Goal: Communication & Community: Participate in discussion

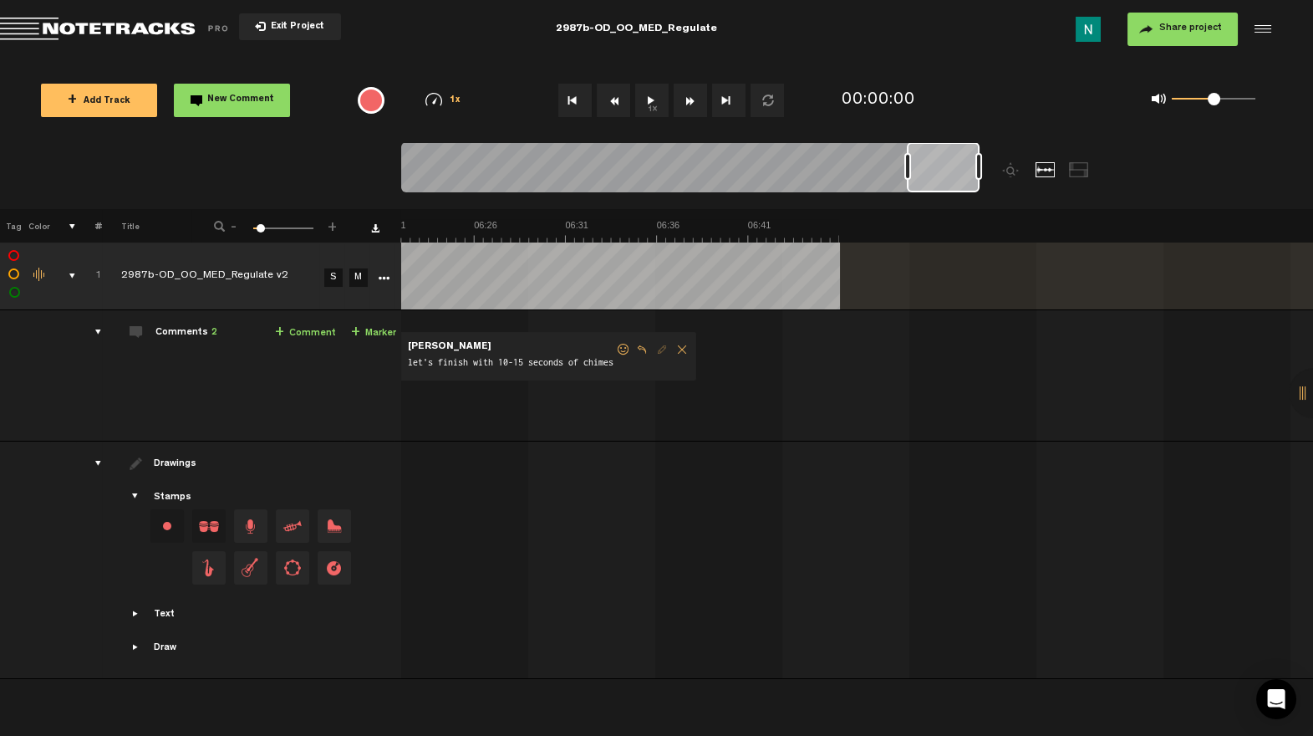
scroll to position [0, 6361]
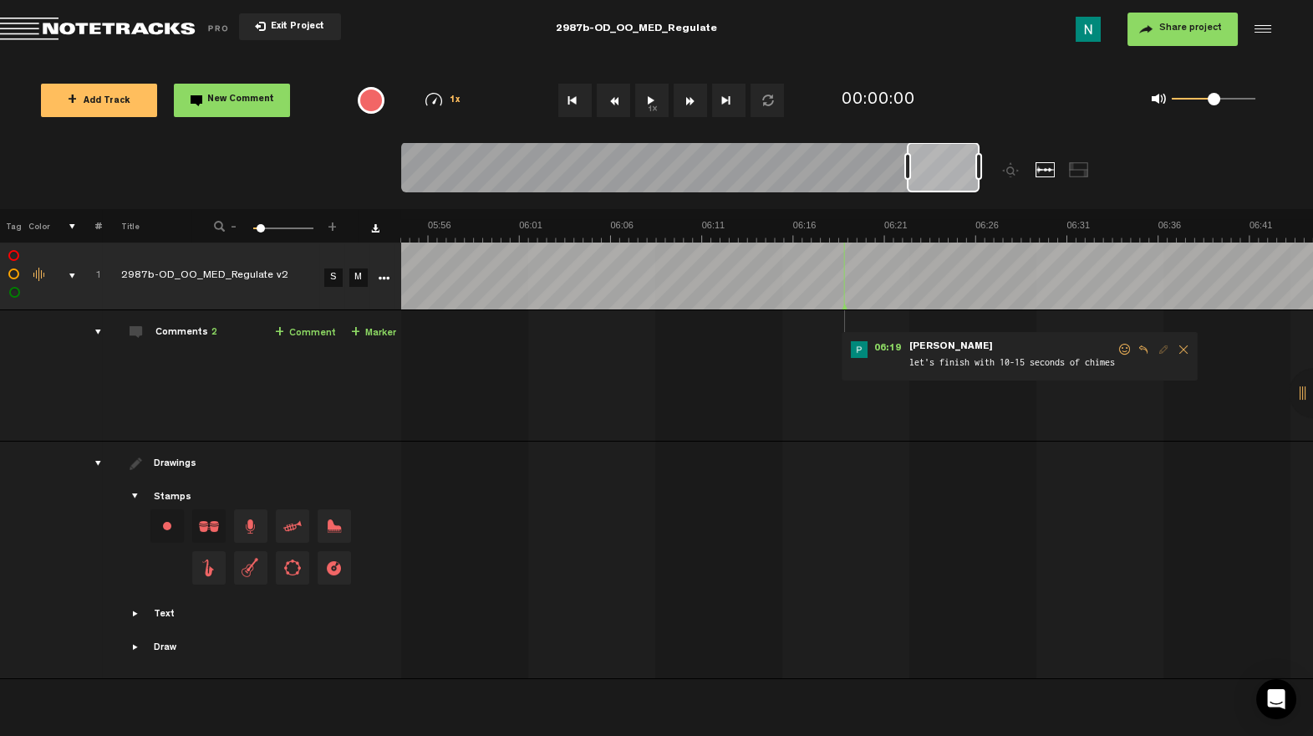
click at [1122, 346] on span at bounding box center [1125, 350] width 17 height 12
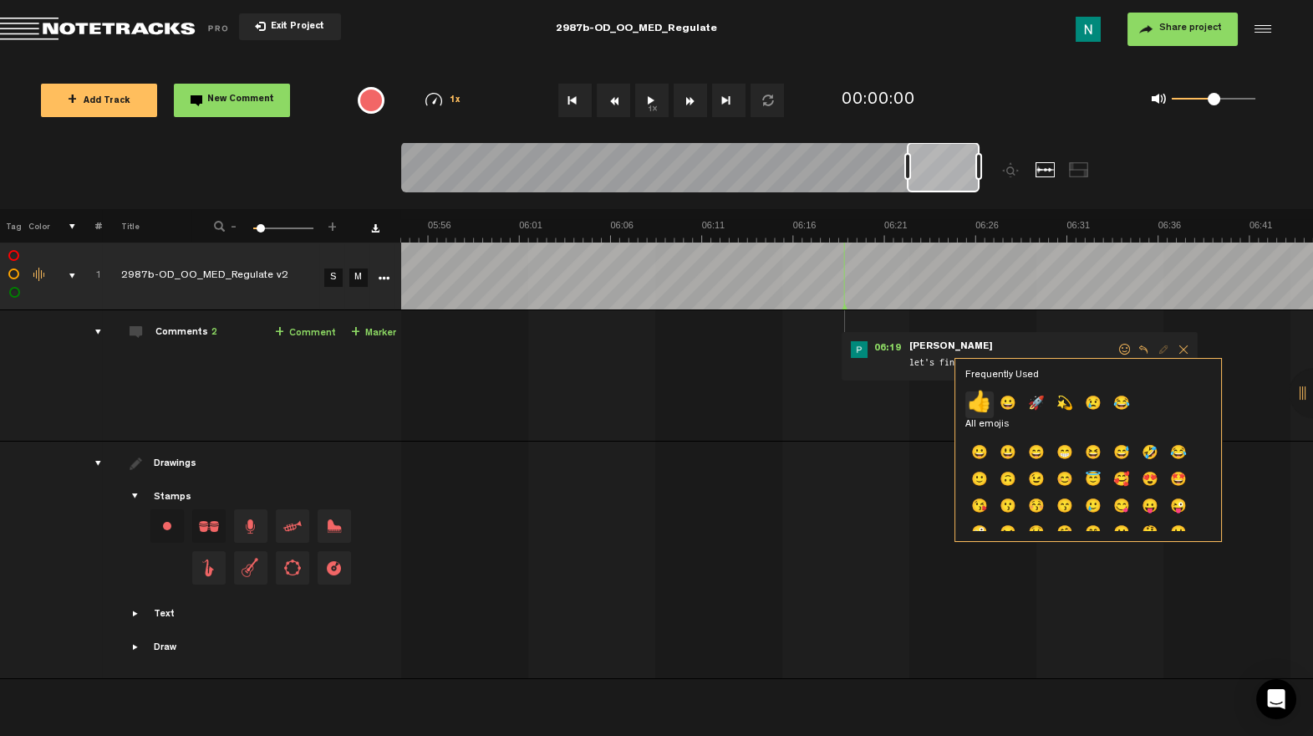
click at [980, 398] on p "👍" at bounding box center [979, 404] width 28 height 27
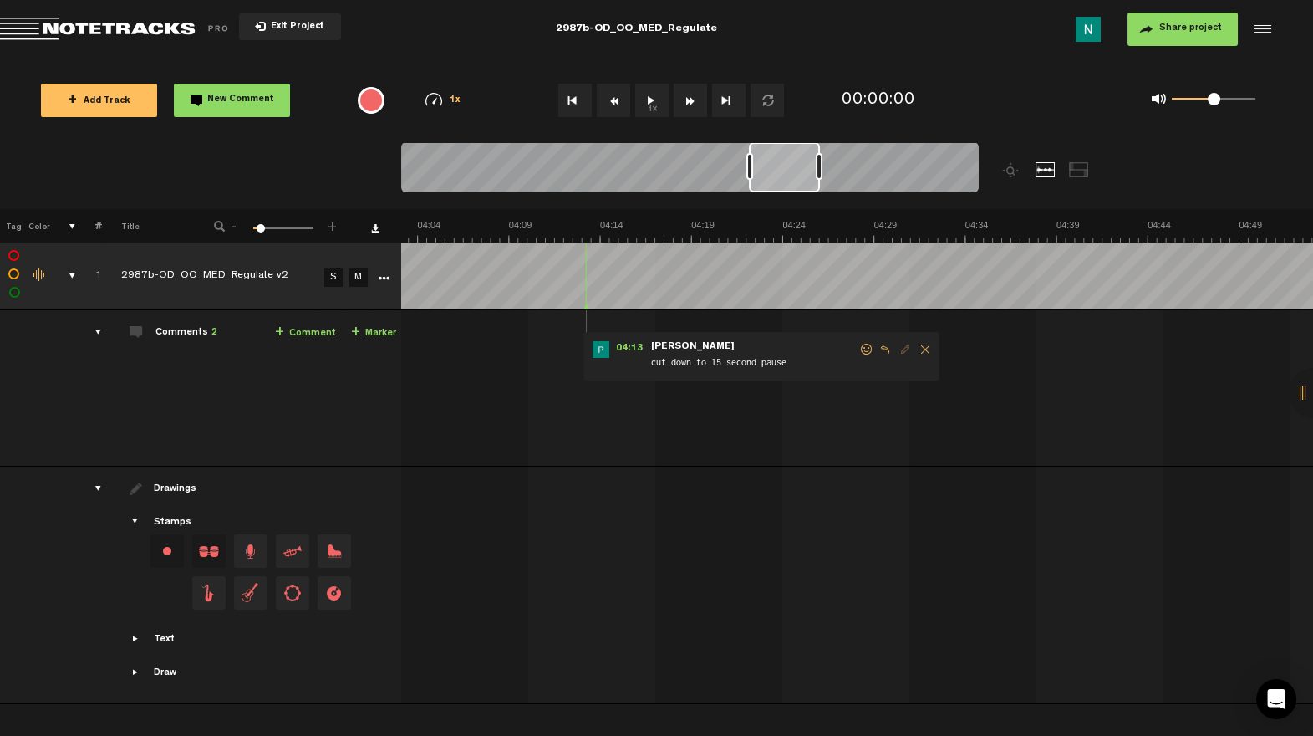
scroll to position [0, 4110]
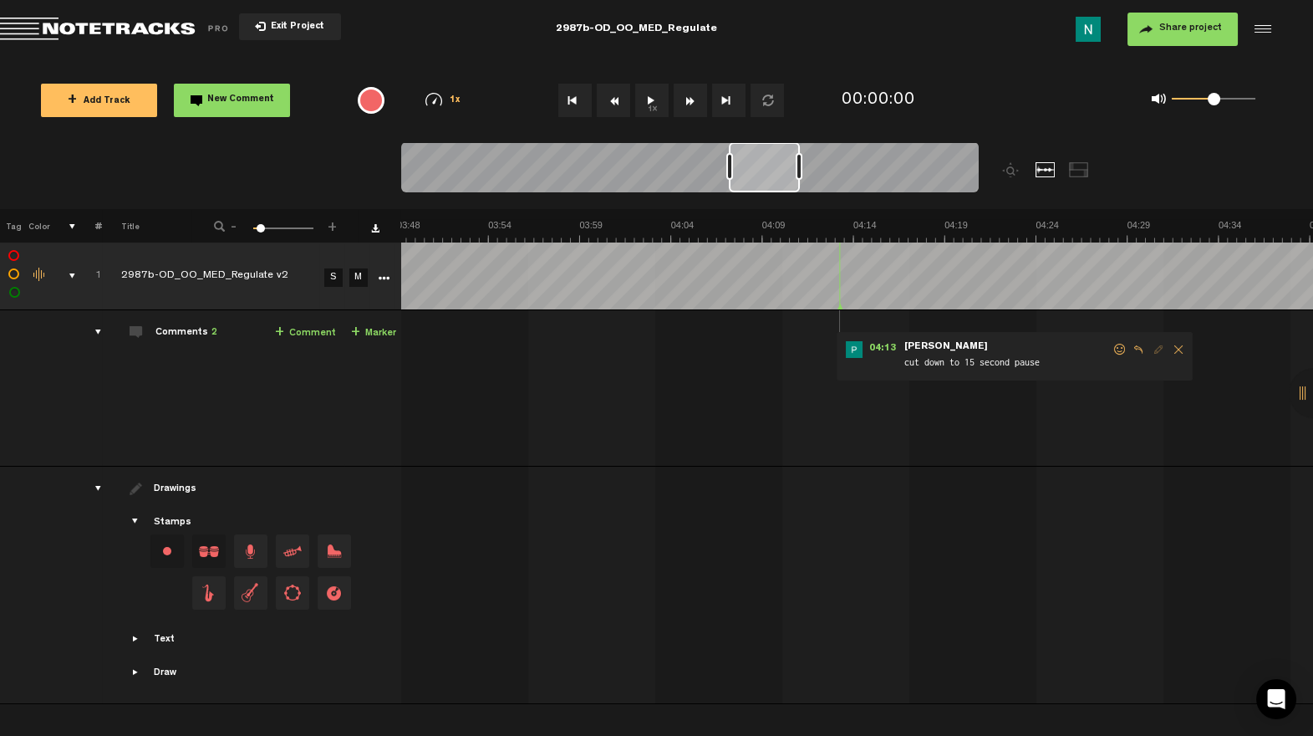
drag, startPoint x: 949, startPoint y: 185, endPoint x: 771, endPoint y: 231, distance: 183.1
click at [771, 59] on div "Loading... 100% + Add Track New Comment 1x 0.25x 0.5x 0.75x 1x 1.25x 1.5x 1.75x…" at bounding box center [656, 59] width 1313 height 0
click at [1117, 351] on span at bounding box center [1120, 350] width 17 height 12
click at [1122, 347] on span at bounding box center [1120, 350] width 17 height 12
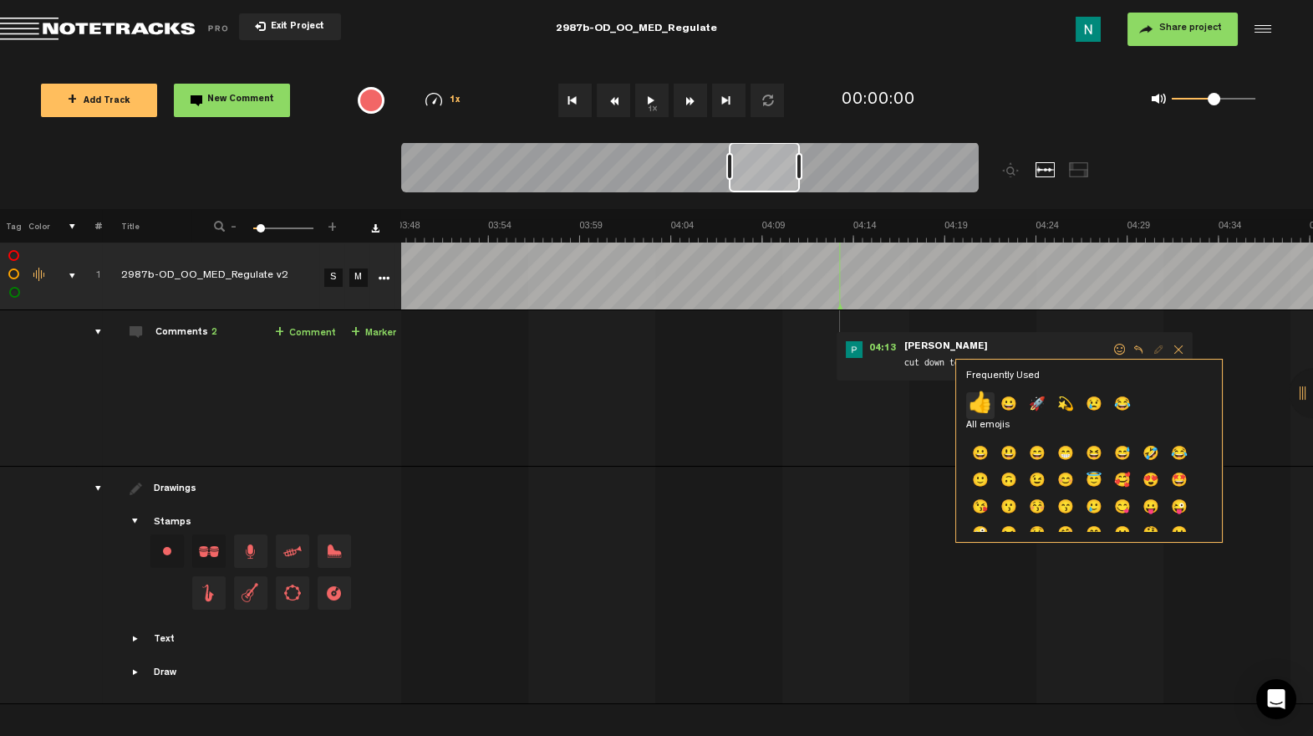
click at [979, 405] on p "👍" at bounding box center [980, 405] width 28 height 27
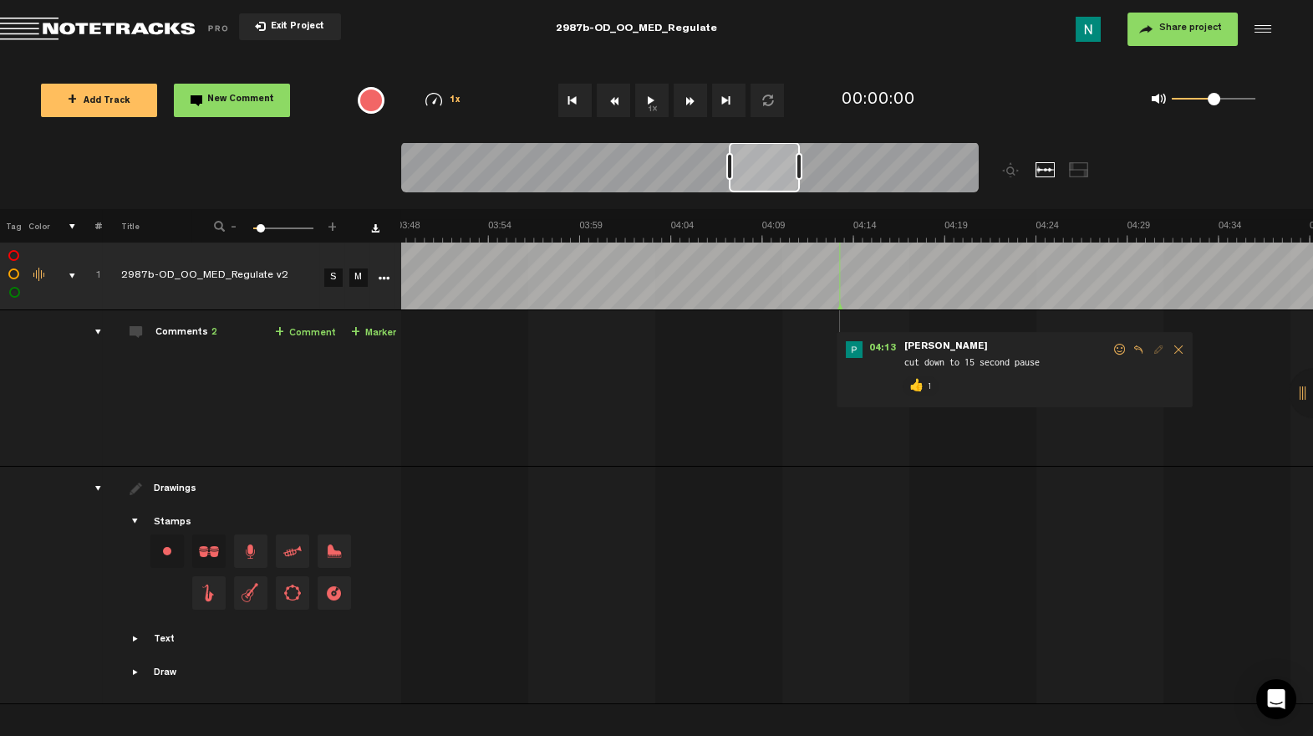
click at [71, 272] on div "comments, stamps & drawings" at bounding box center [66, 275] width 26 height 17
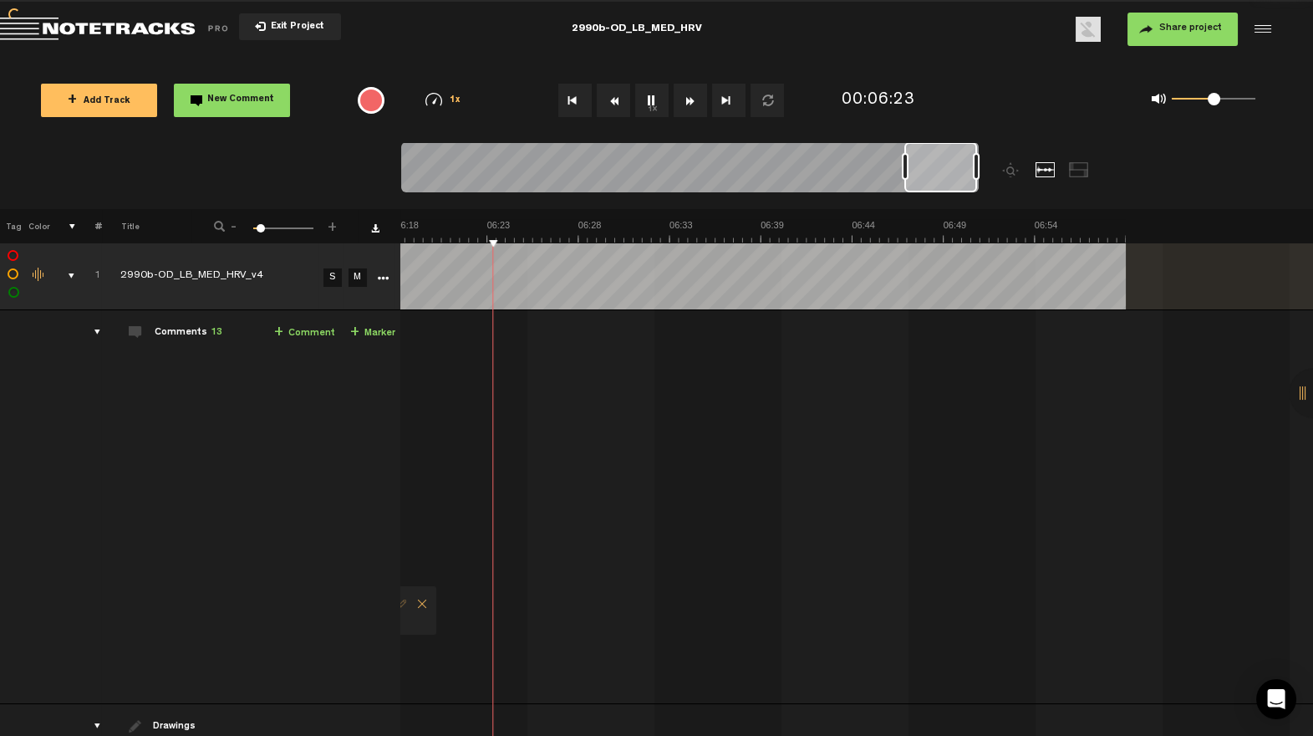
scroll to position [0, 6578]
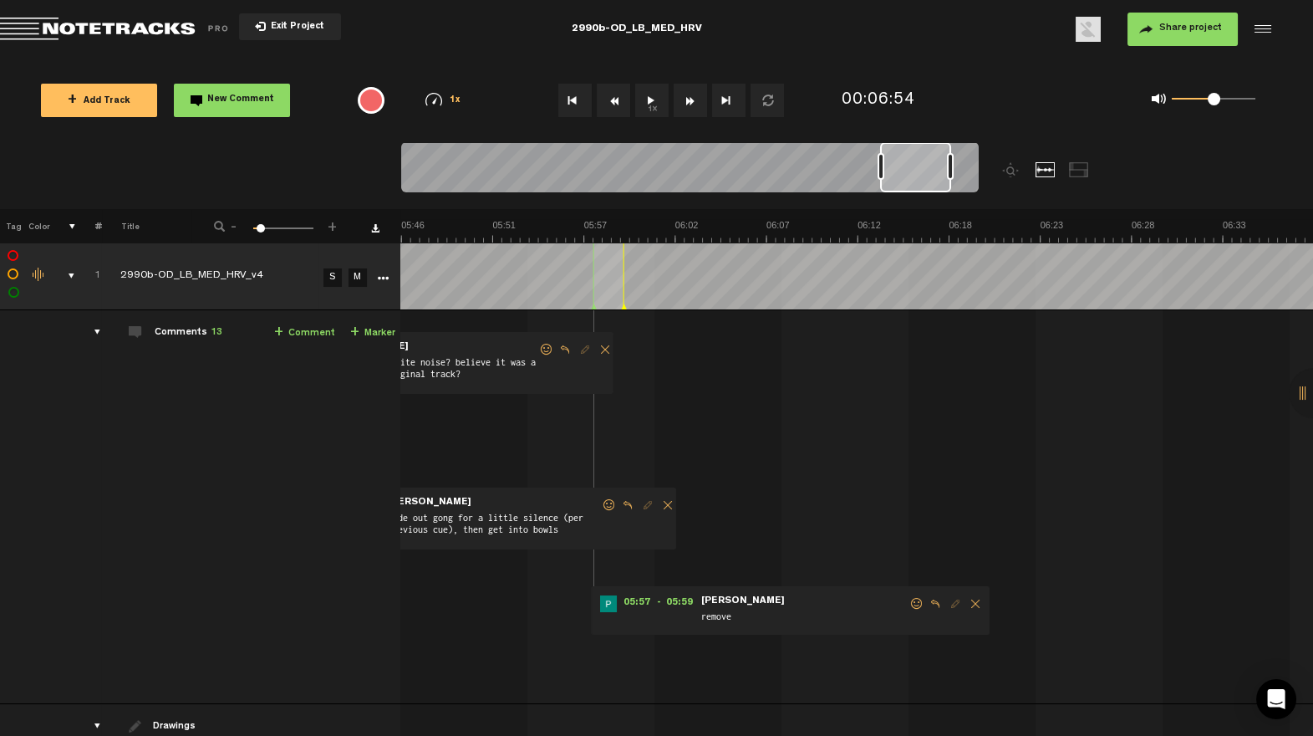
drag, startPoint x: 934, startPoint y: 187, endPoint x: 909, endPoint y: 193, distance: 24.9
click at [909, 193] on div at bounding box center [690, 170] width 578 height 56
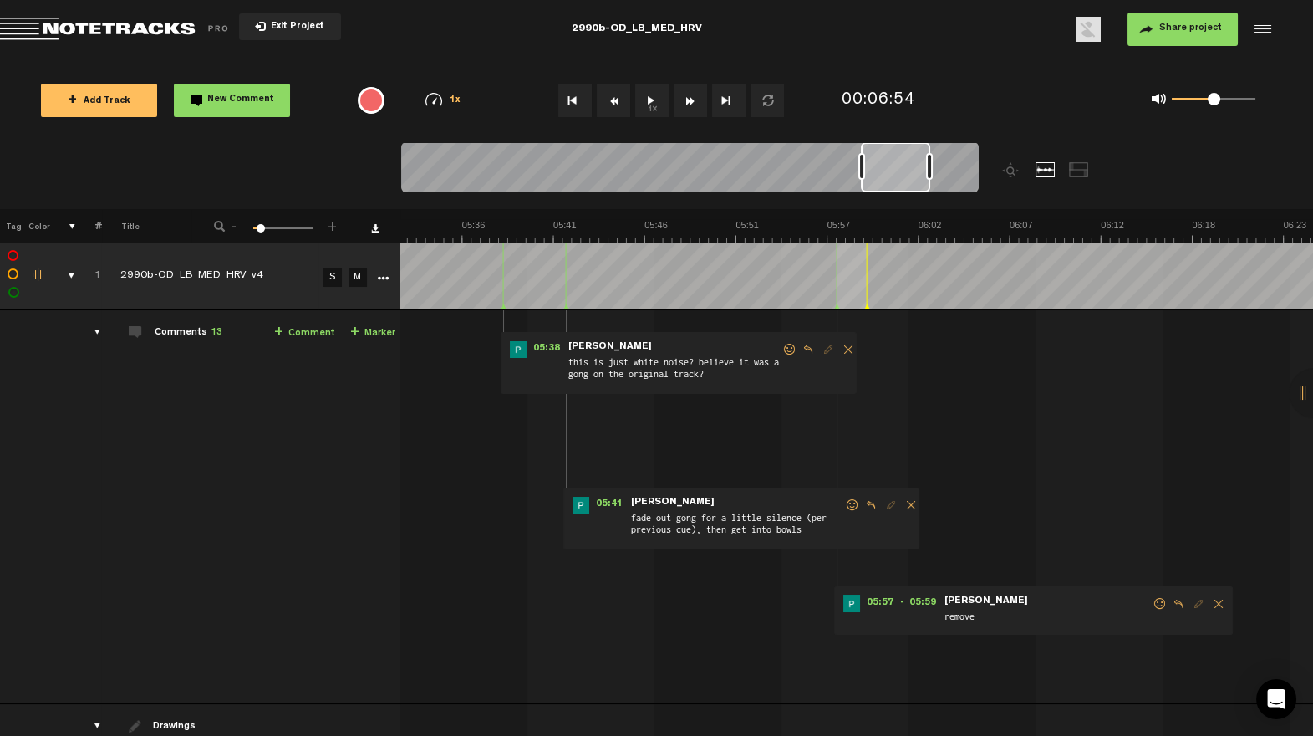
scroll to position [0, 5748]
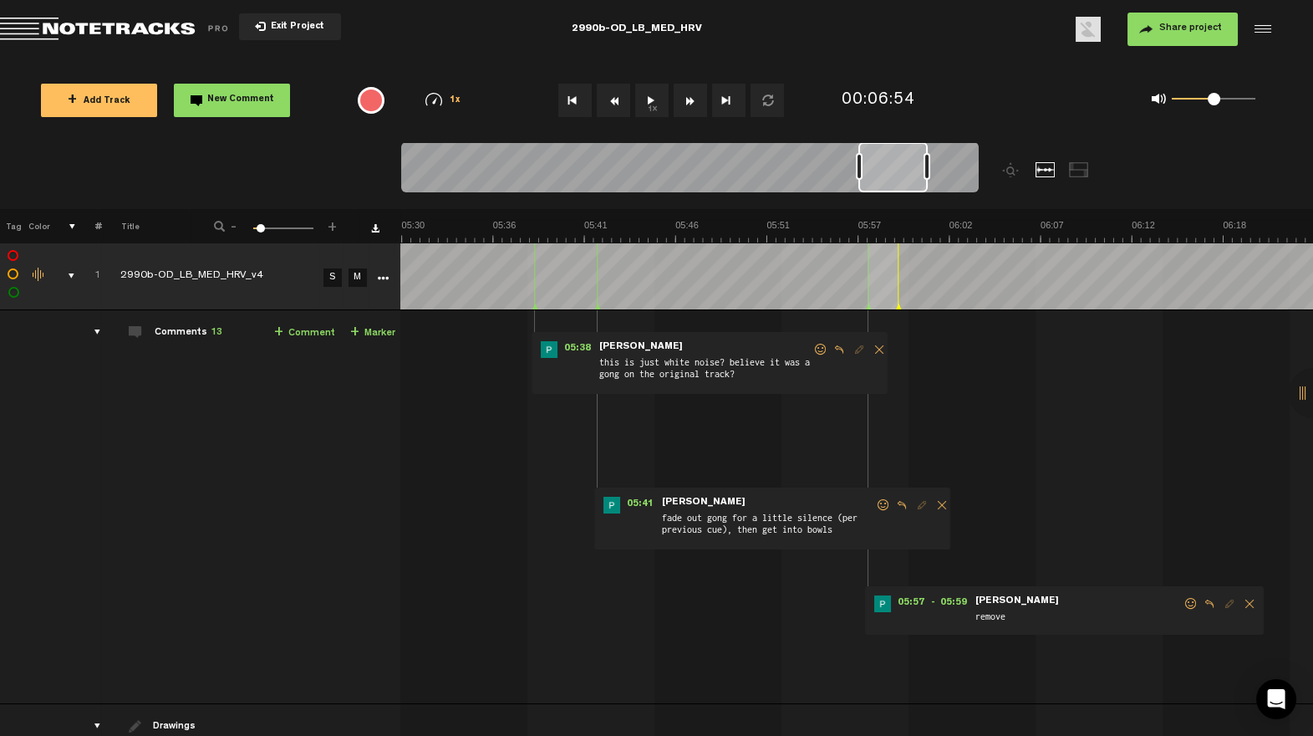
drag, startPoint x: 912, startPoint y: 186, endPoint x: 891, endPoint y: 188, distance: 21.0
click at [891, 188] on div at bounding box center [892, 167] width 69 height 50
click at [812, 347] on span at bounding box center [820, 350] width 17 height 12
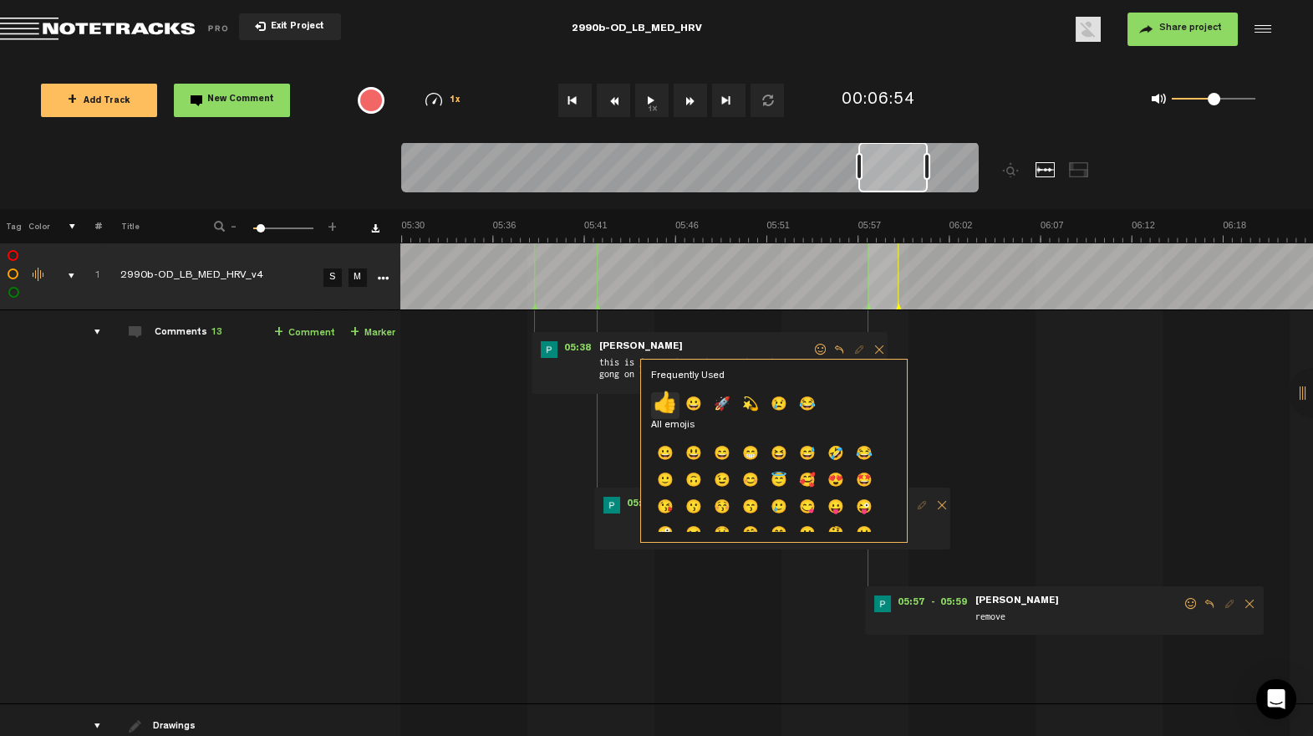
click at [664, 400] on p "👍" at bounding box center [665, 405] width 28 height 27
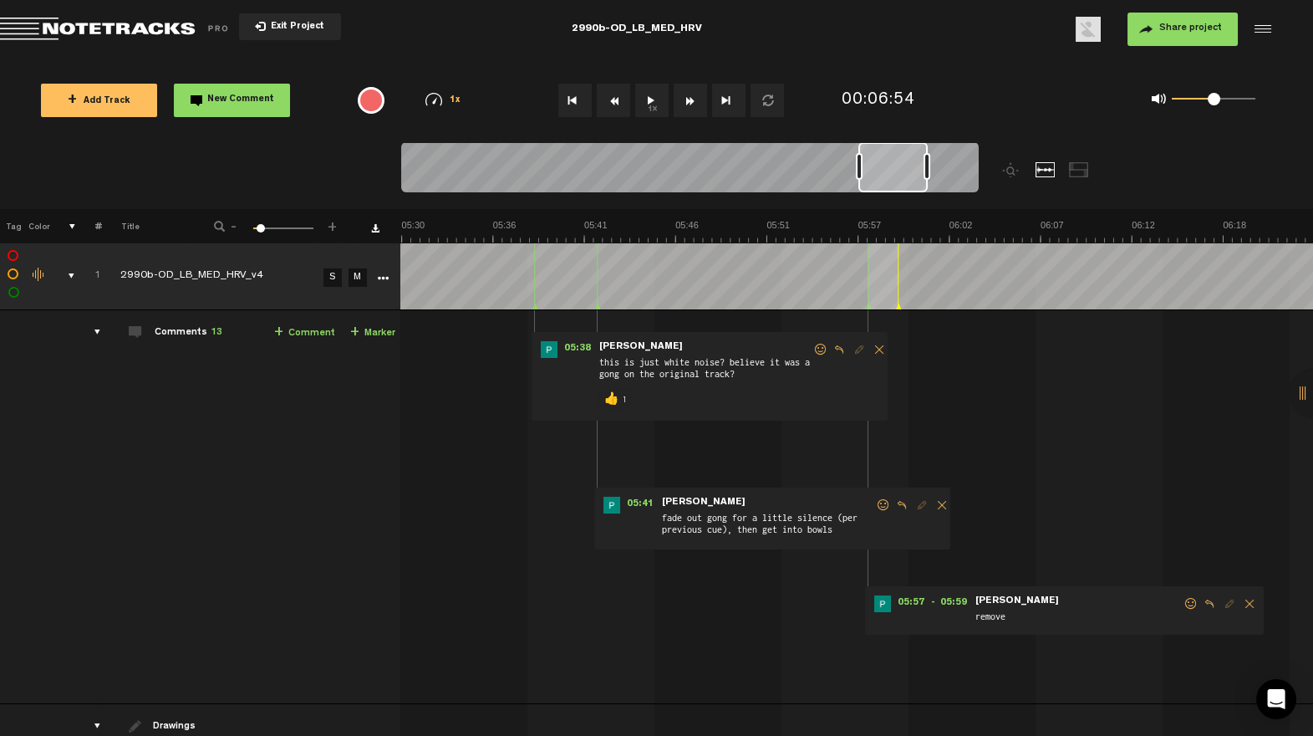
click at [875, 505] on span at bounding box center [883, 505] width 17 height 12
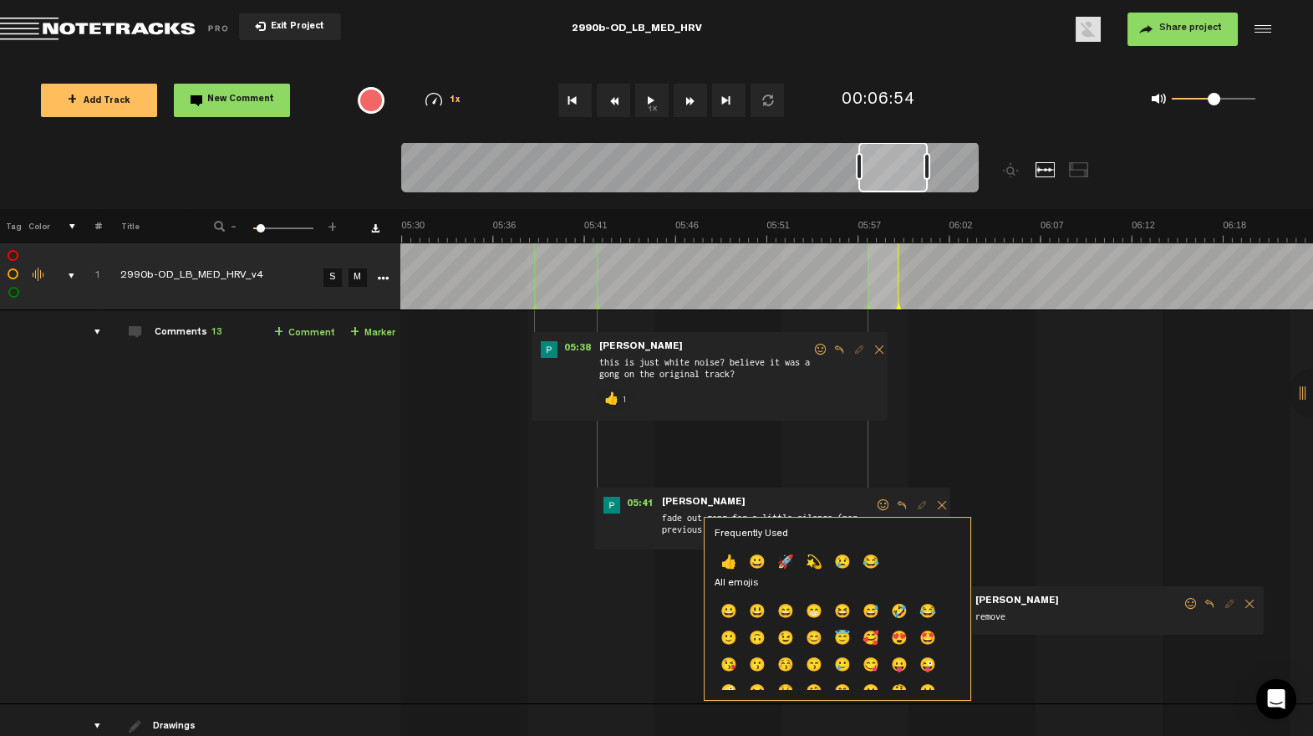
click at [710, 568] on div "Frequently Used 👍 😀 🚀 💫 😢 😂 All emojis 😀 😃 😄 😁 😆 😅 🤣 😂 🙂 🙃 😉 😊 😇 🥰 😍 🤩 😘 😗 😚 😙 …" at bounding box center [837, 609] width 267 height 184
click at [723, 568] on p "👍" at bounding box center [729, 563] width 28 height 27
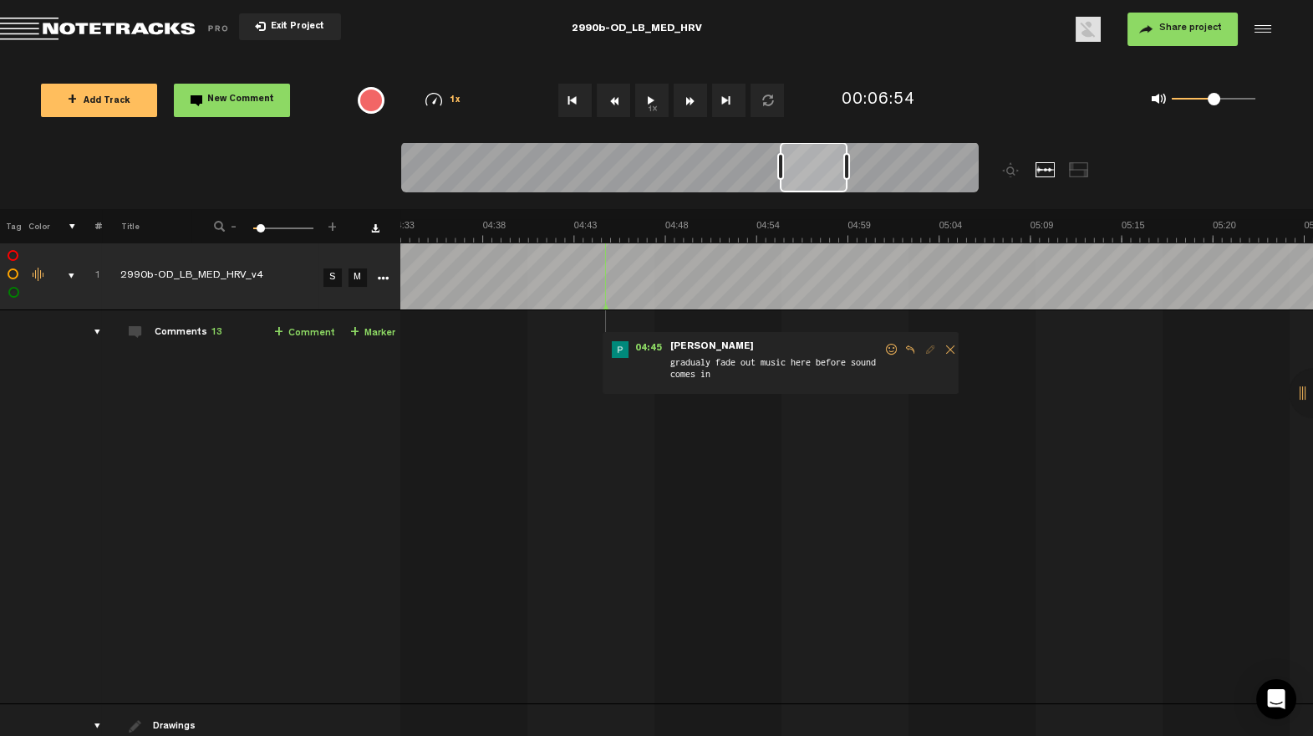
scroll to position [0, 4744]
drag, startPoint x: 903, startPoint y: 172, endPoint x: 823, endPoint y: 201, distance: 84.3
click at [823, 201] on div at bounding box center [762, 175] width 722 height 67
click at [894, 347] on span at bounding box center [902, 350] width 17 height 12
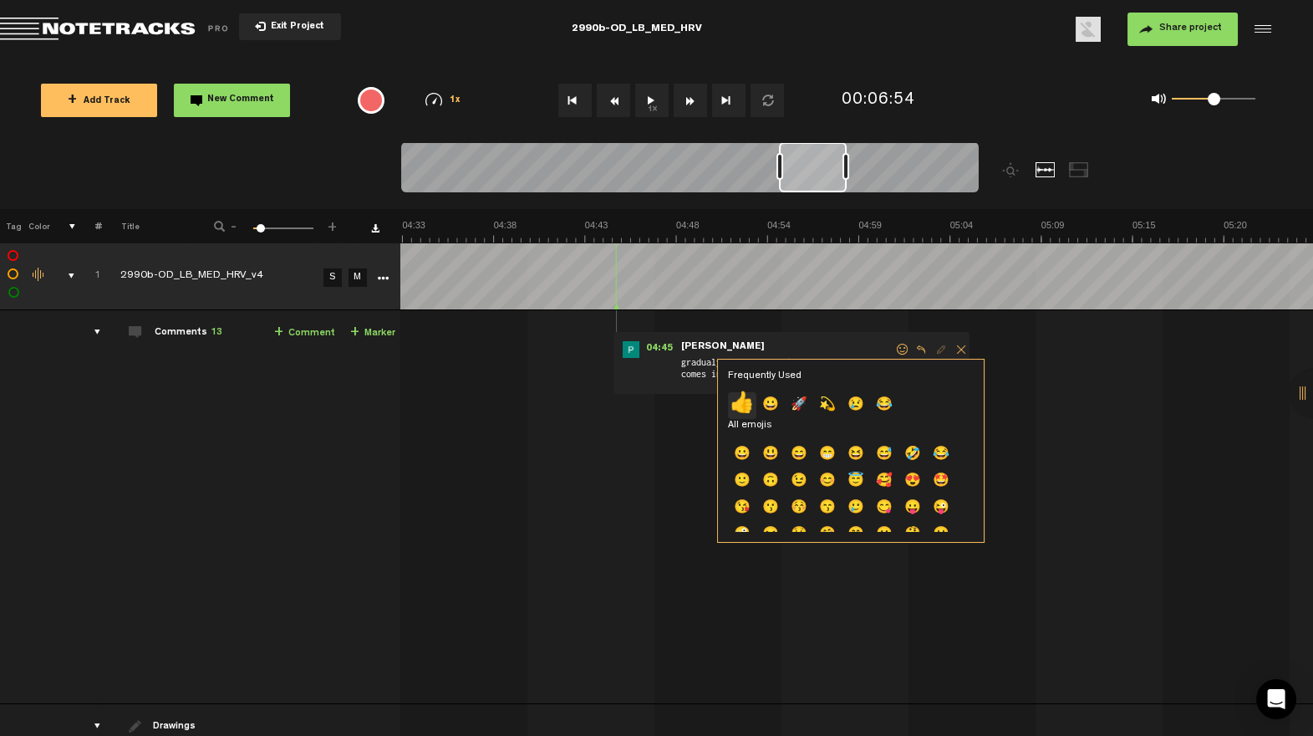
click at [741, 401] on p "👍" at bounding box center [742, 405] width 28 height 27
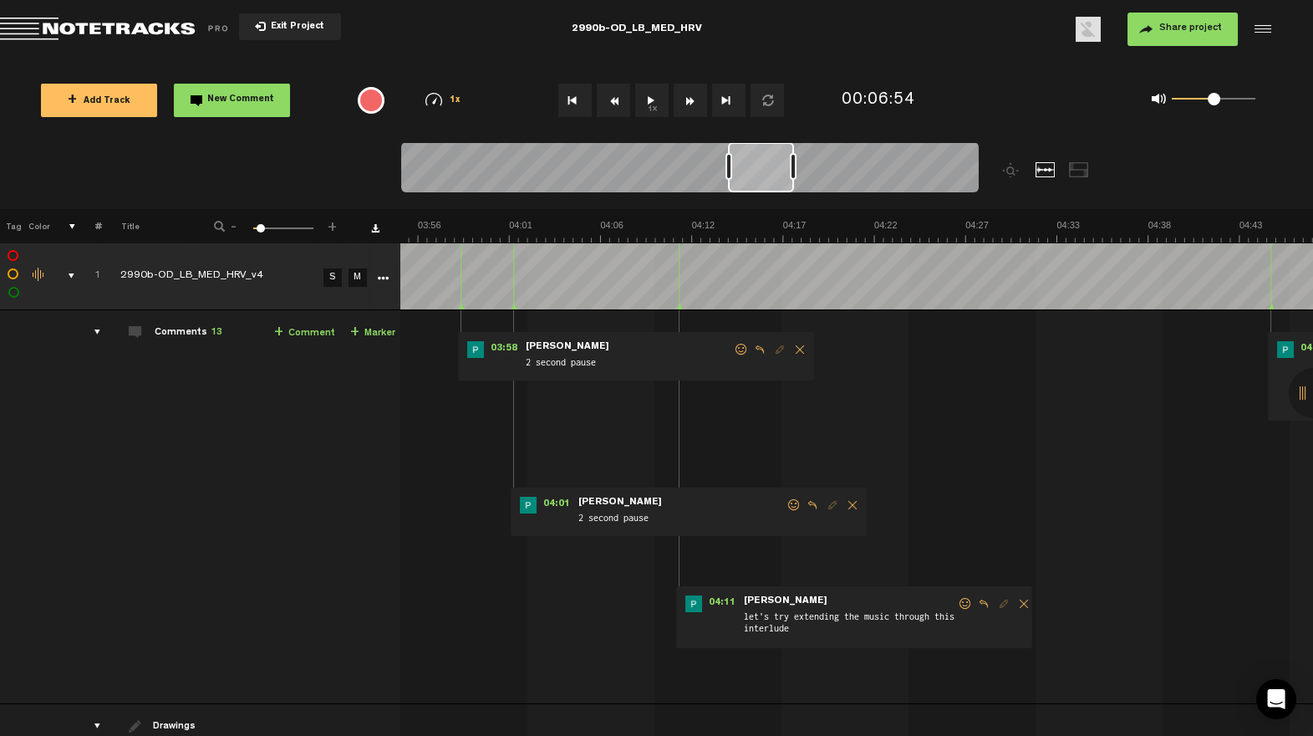
drag, startPoint x: 818, startPoint y: 184, endPoint x: 770, endPoint y: 187, distance: 48.6
click at [770, 187] on div at bounding box center [761, 167] width 66 height 50
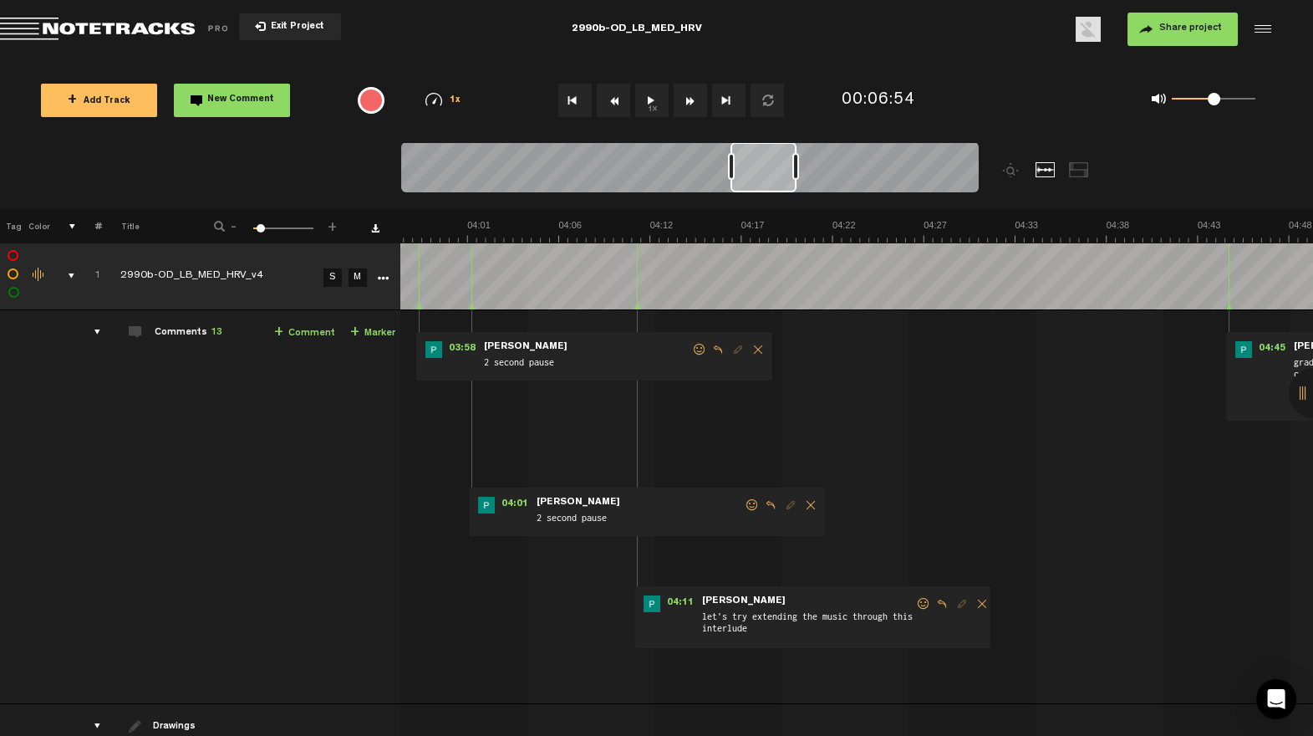
click at [915, 603] on span at bounding box center [923, 604] width 17 height 12
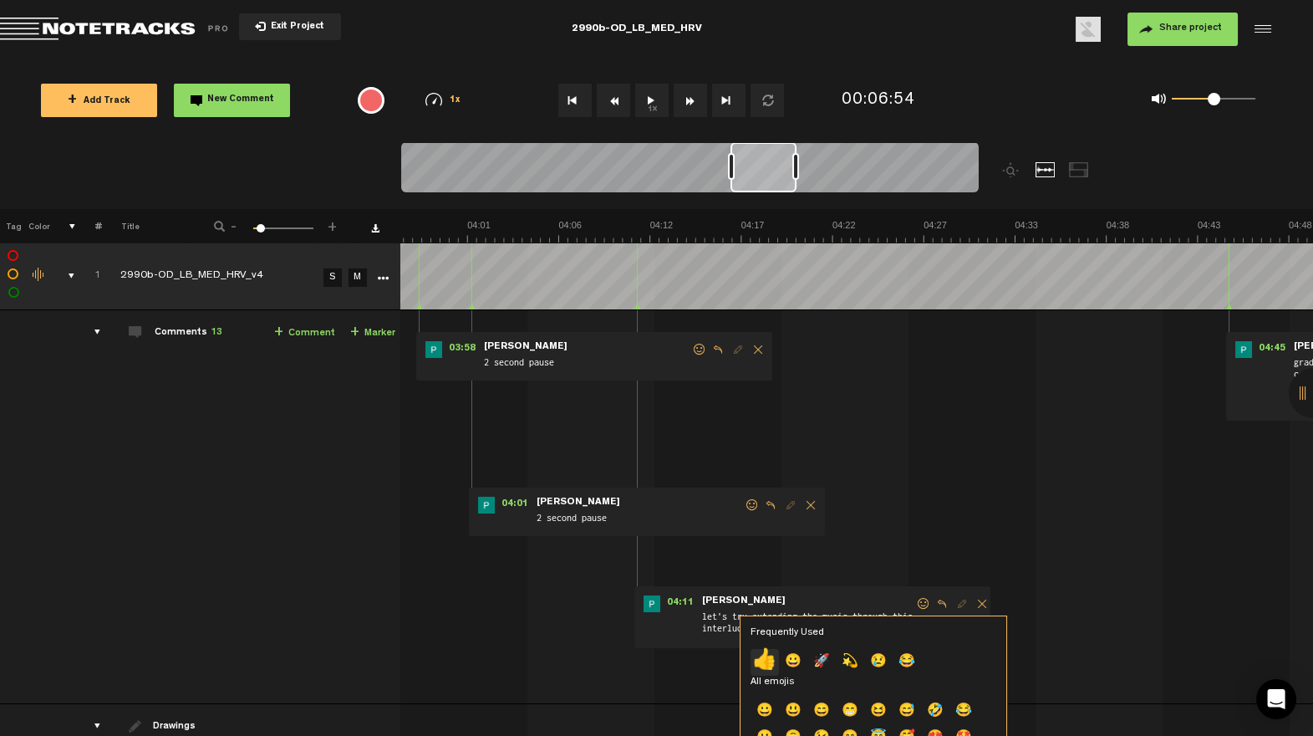
click at [765, 659] on p "👍" at bounding box center [765, 662] width 28 height 27
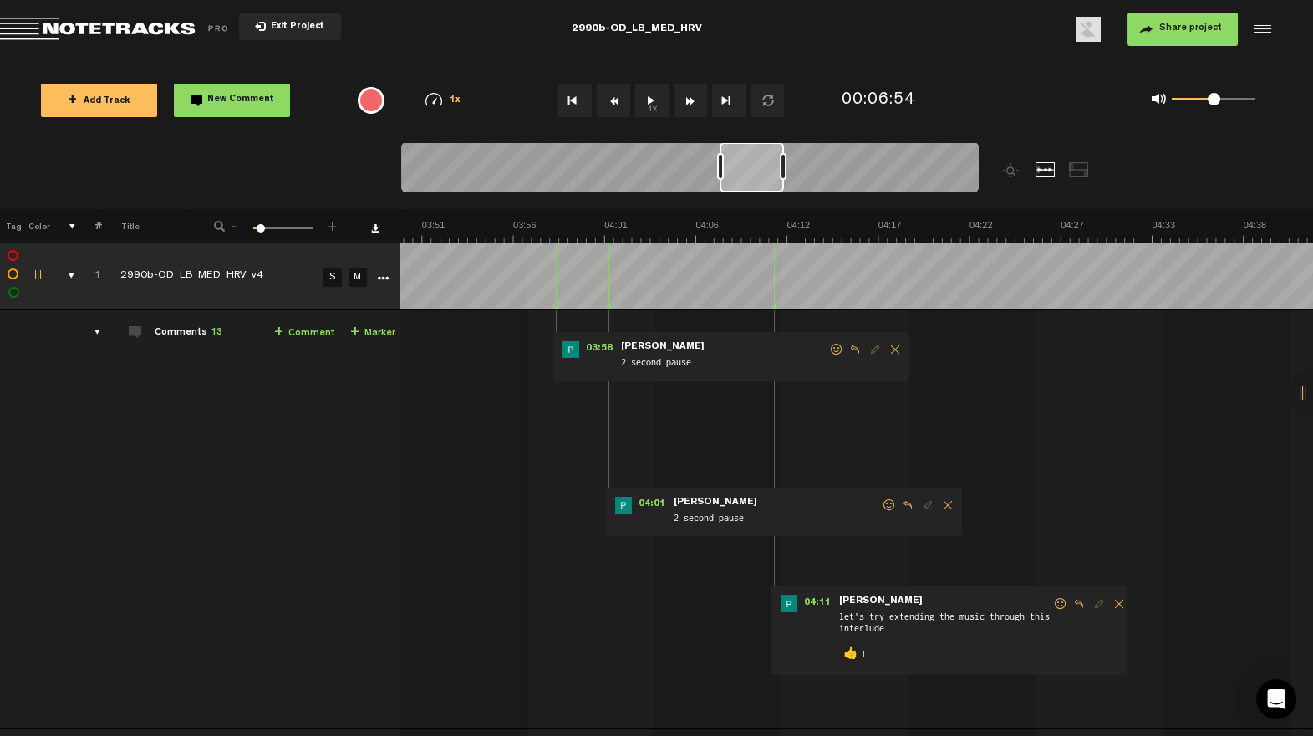
scroll to position [0, 3983]
drag, startPoint x: 767, startPoint y: 188, endPoint x: 756, endPoint y: 188, distance: 11.7
click at [756, 188] on div at bounding box center [752, 167] width 64 height 50
click at [892, 505] on span at bounding box center [900, 505] width 17 height 12
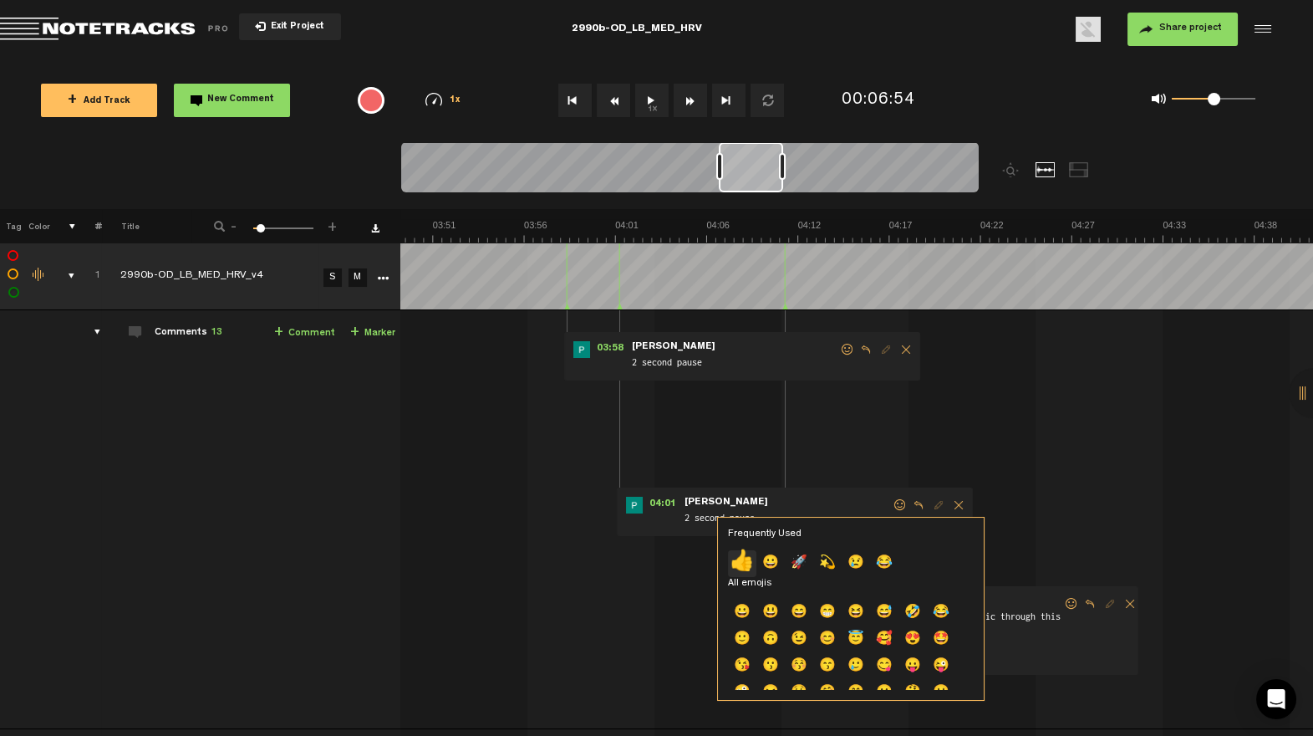
click at [752, 557] on p "👍" at bounding box center [742, 563] width 28 height 27
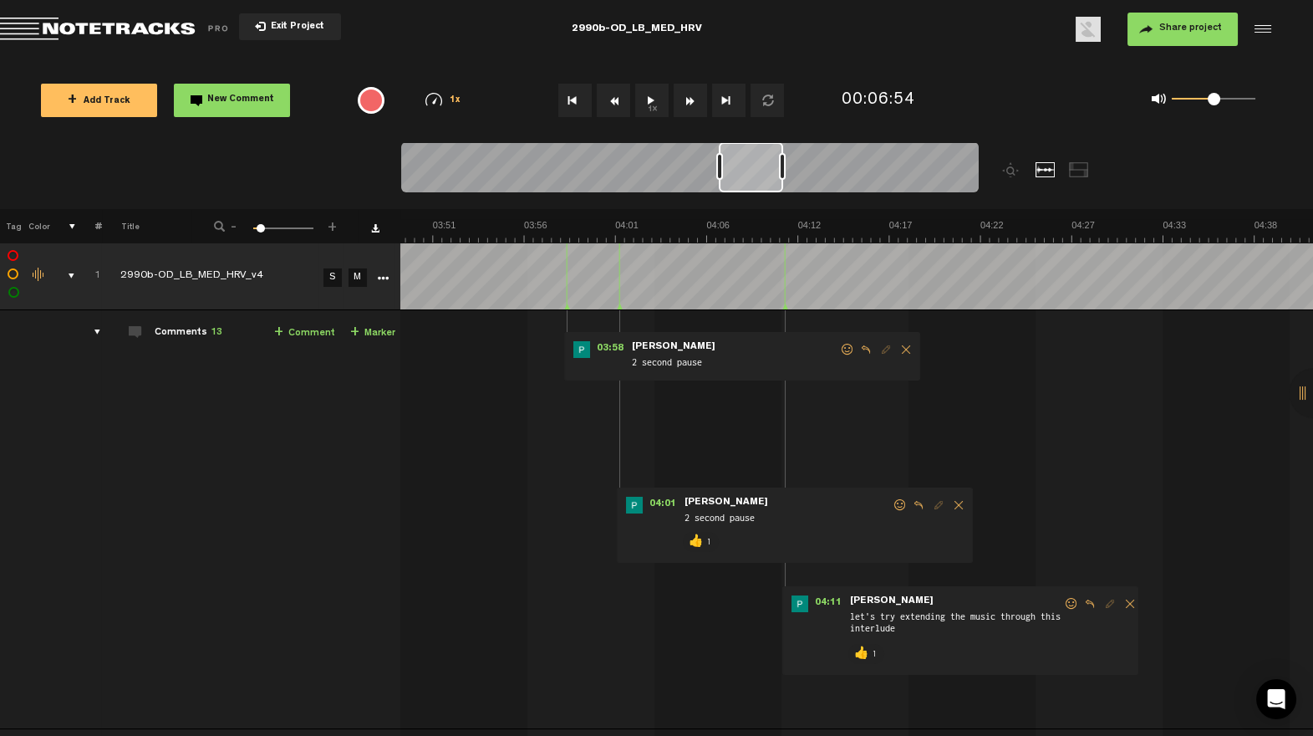
click at [839, 346] on span at bounding box center [847, 350] width 17 height 12
click at [839, 345] on span at bounding box center [847, 350] width 17 height 12
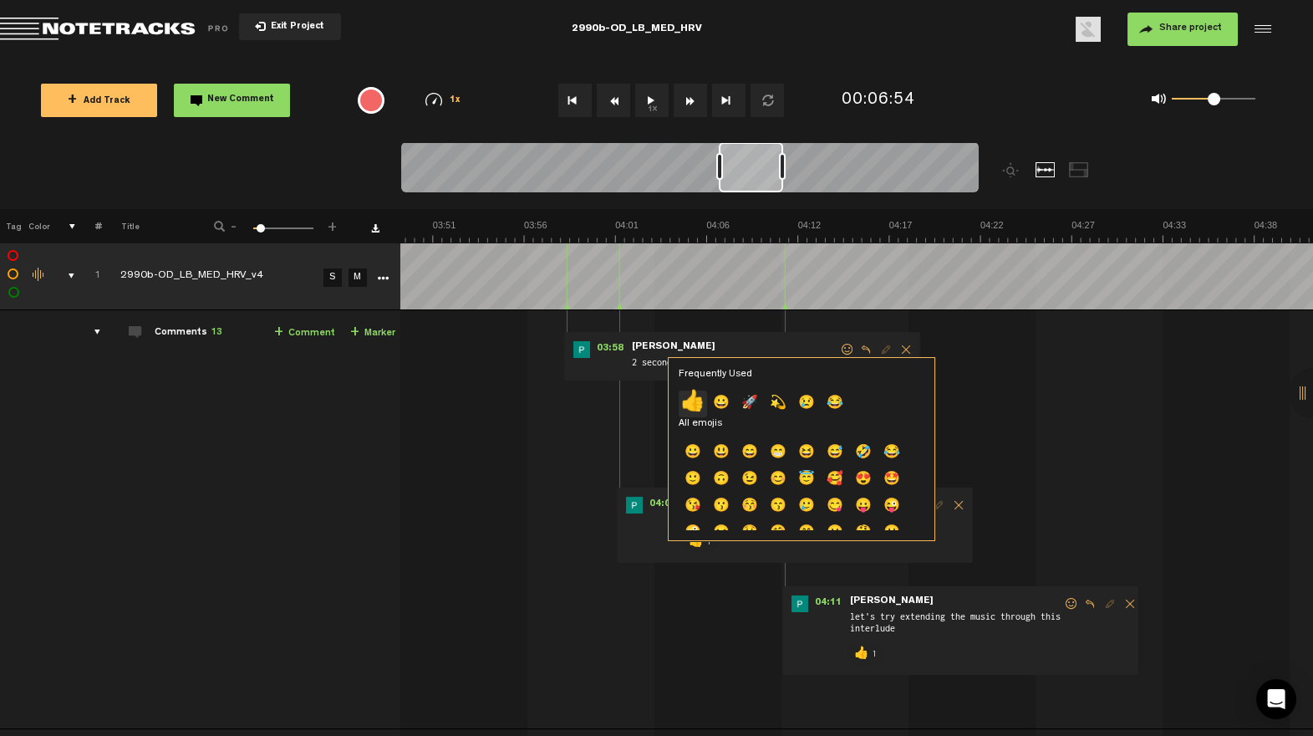
click at [699, 395] on p "👍" at bounding box center [693, 403] width 28 height 27
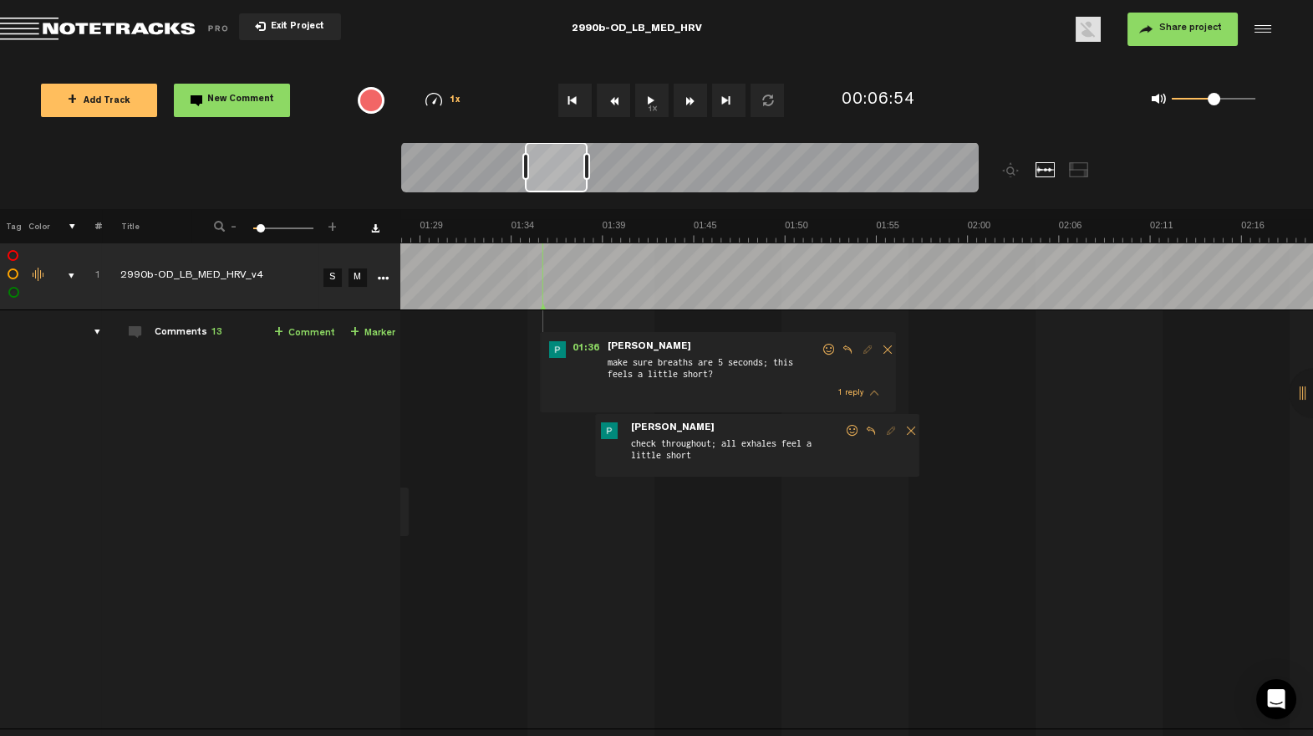
drag, startPoint x: 768, startPoint y: 176, endPoint x: 578, endPoint y: 225, distance: 196.6
click at [576, 59] on div "Loading... 100% + Add Track New Comment 1x 0.25x 0.5x 0.75x 1x 1.25x 1.5x 1.75x…" at bounding box center [656, 59] width 1313 height 0
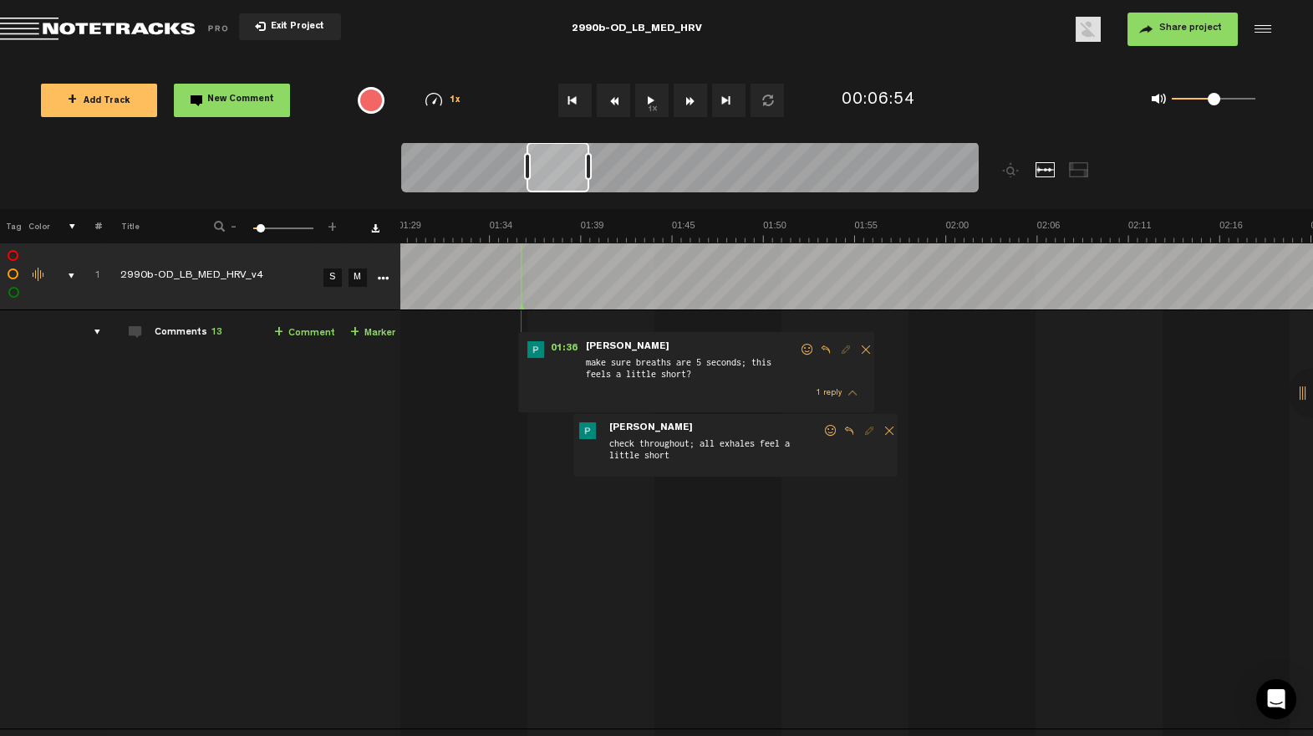
click at [799, 353] on span at bounding box center [807, 350] width 17 height 12
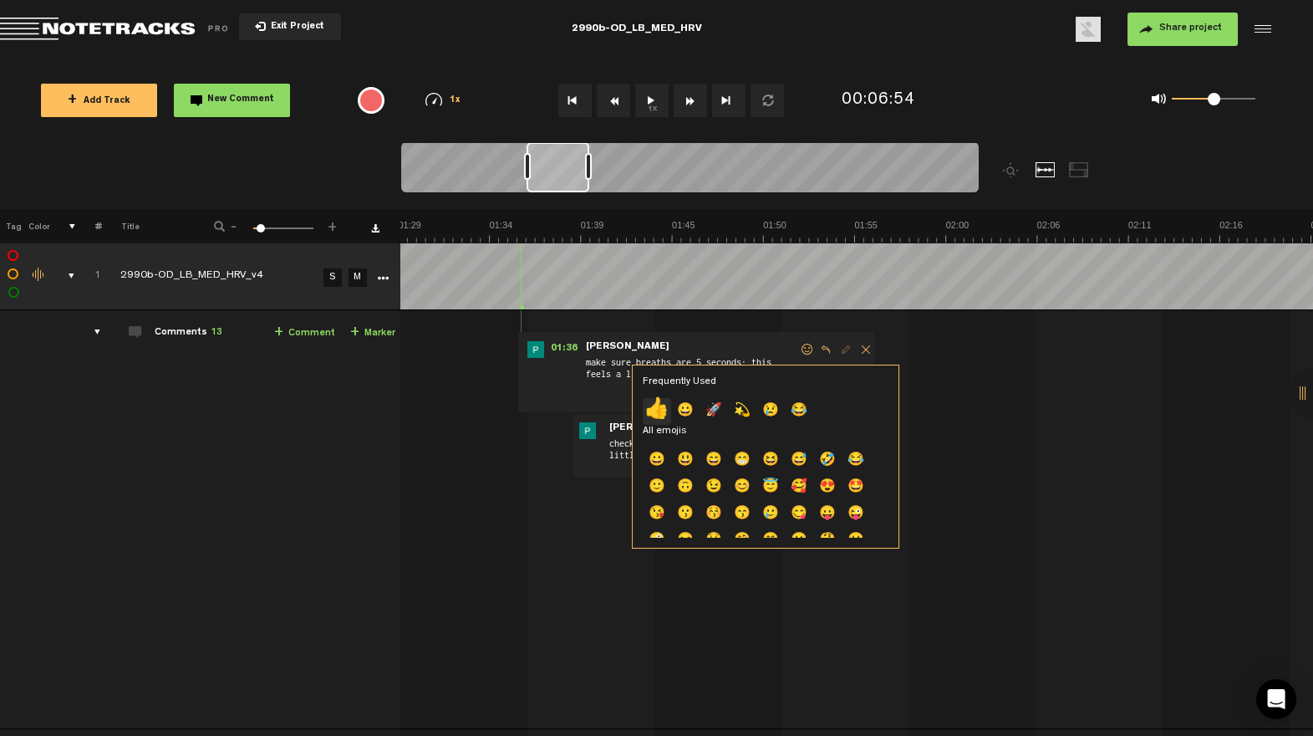
click at [653, 403] on p "👍" at bounding box center [657, 411] width 28 height 27
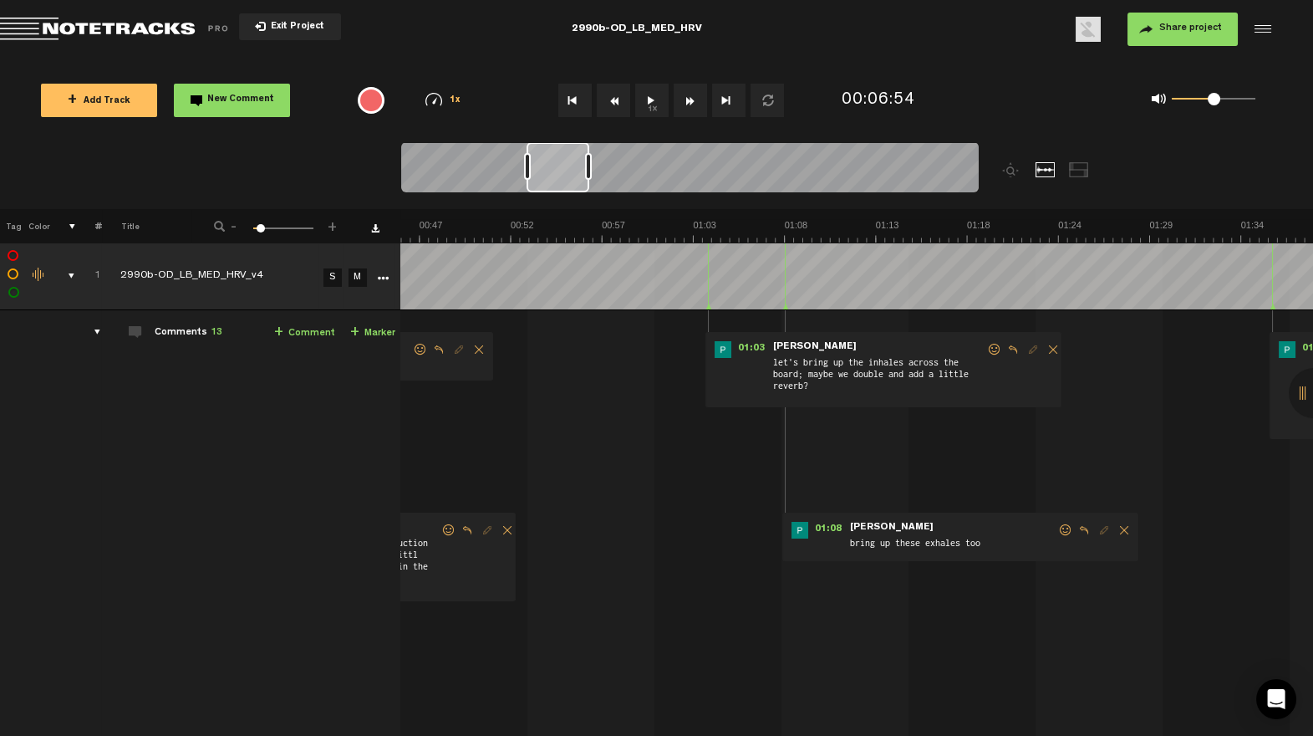
scroll to position [0, 13]
click at [1057, 527] on span at bounding box center [1065, 530] width 17 height 12
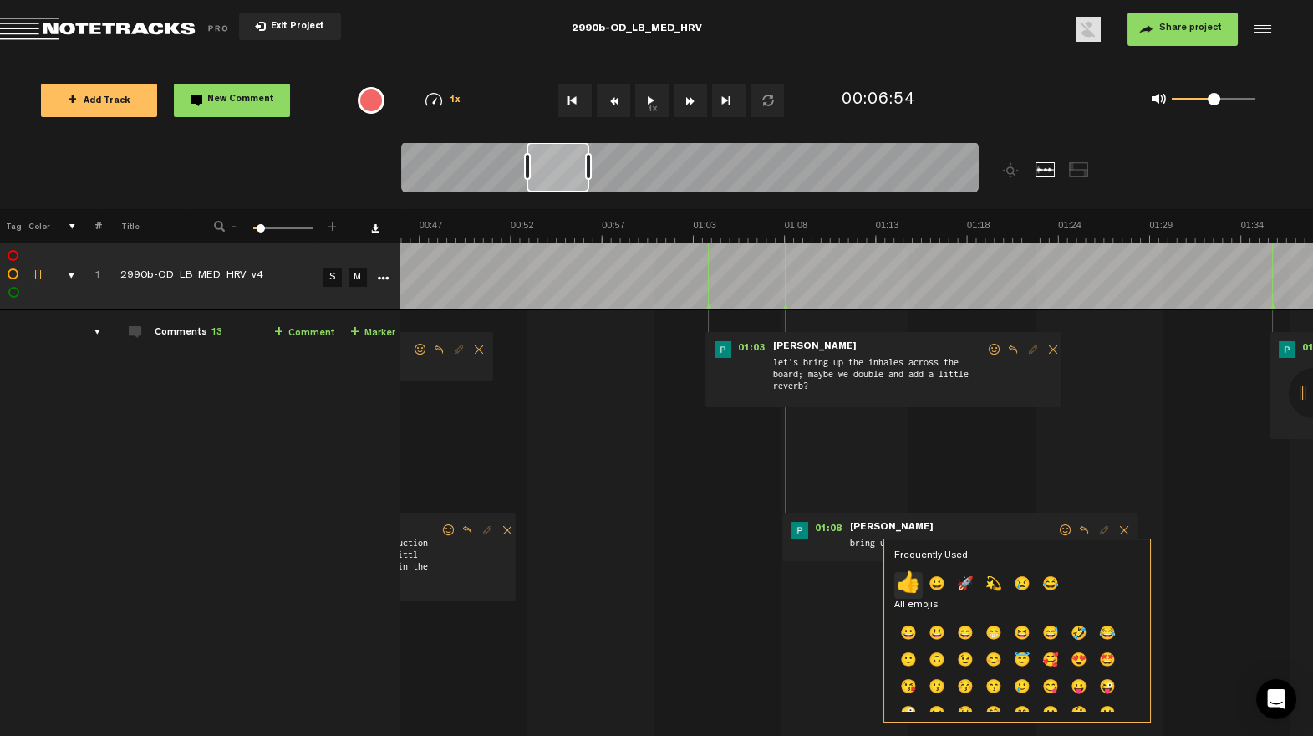
click at [902, 583] on p "👍" at bounding box center [908, 585] width 28 height 27
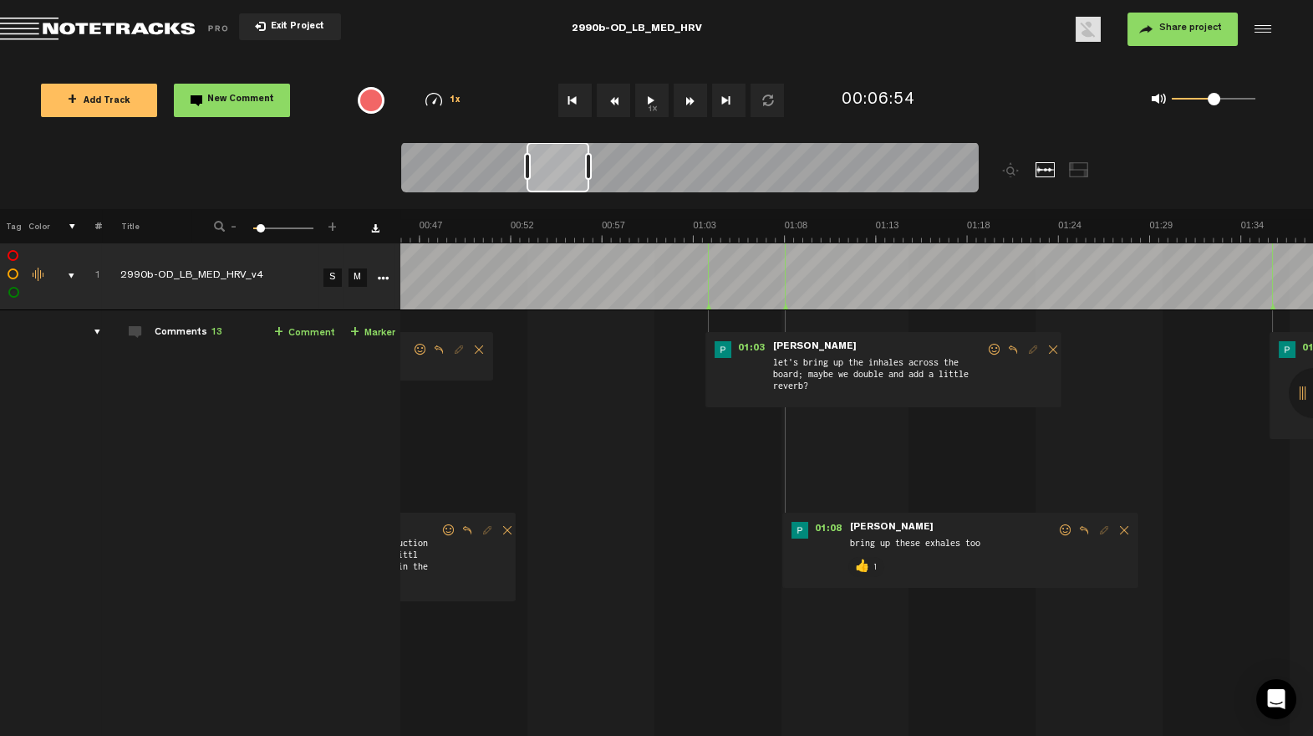
click at [986, 344] on span at bounding box center [994, 350] width 17 height 12
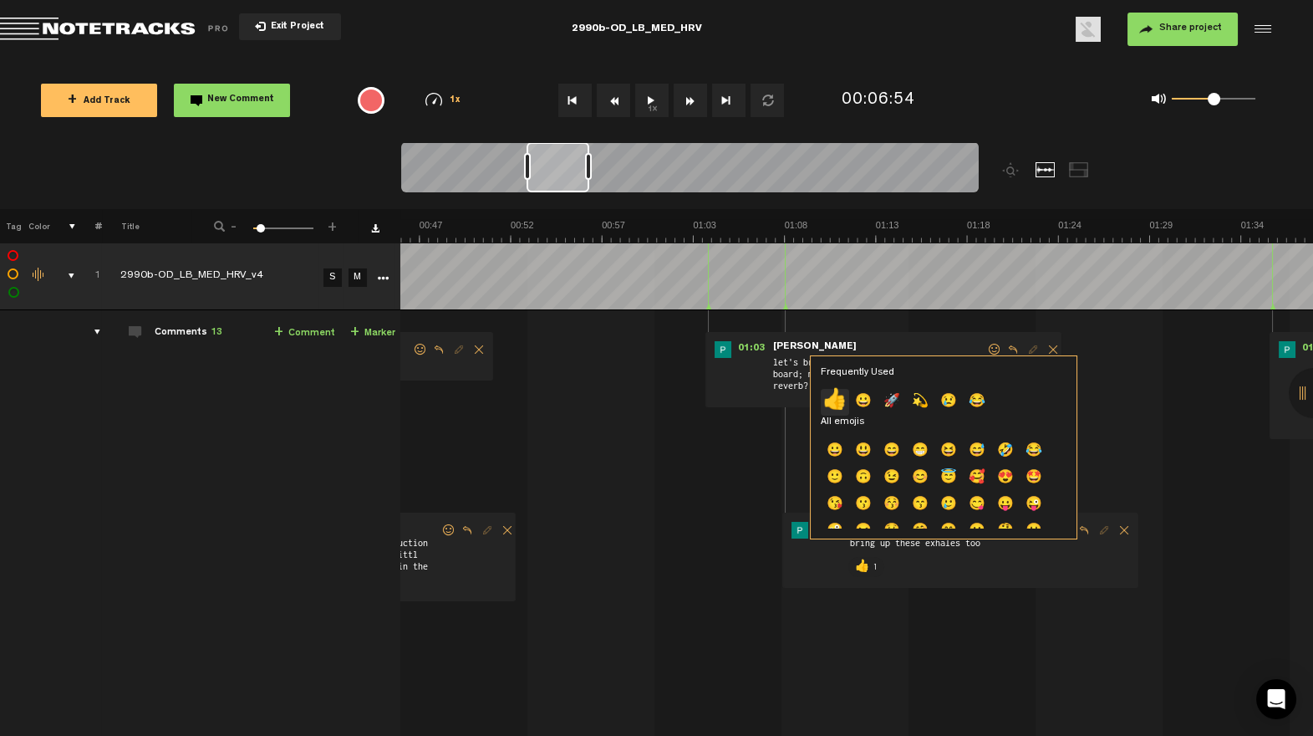
click at [835, 405] on p "👍" at bounding box center [835, 402] width 28 height 27
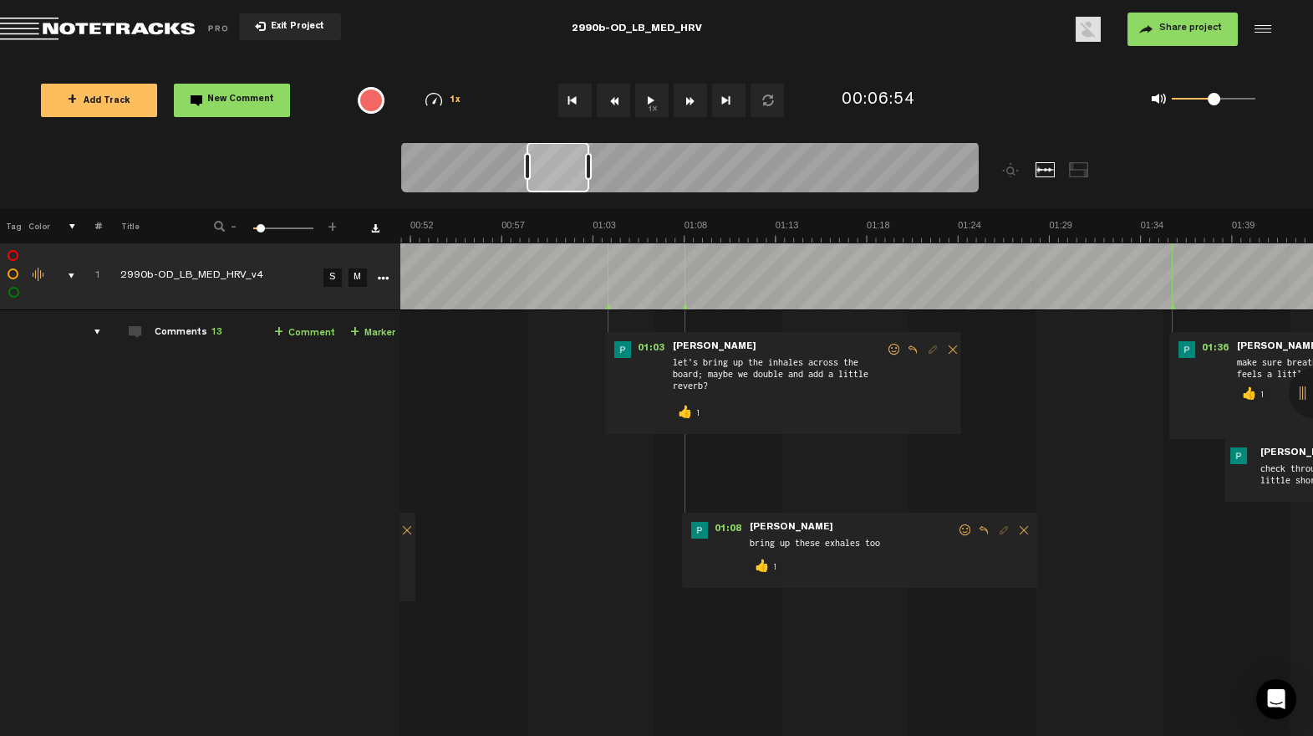
scroll to position [0, 0]
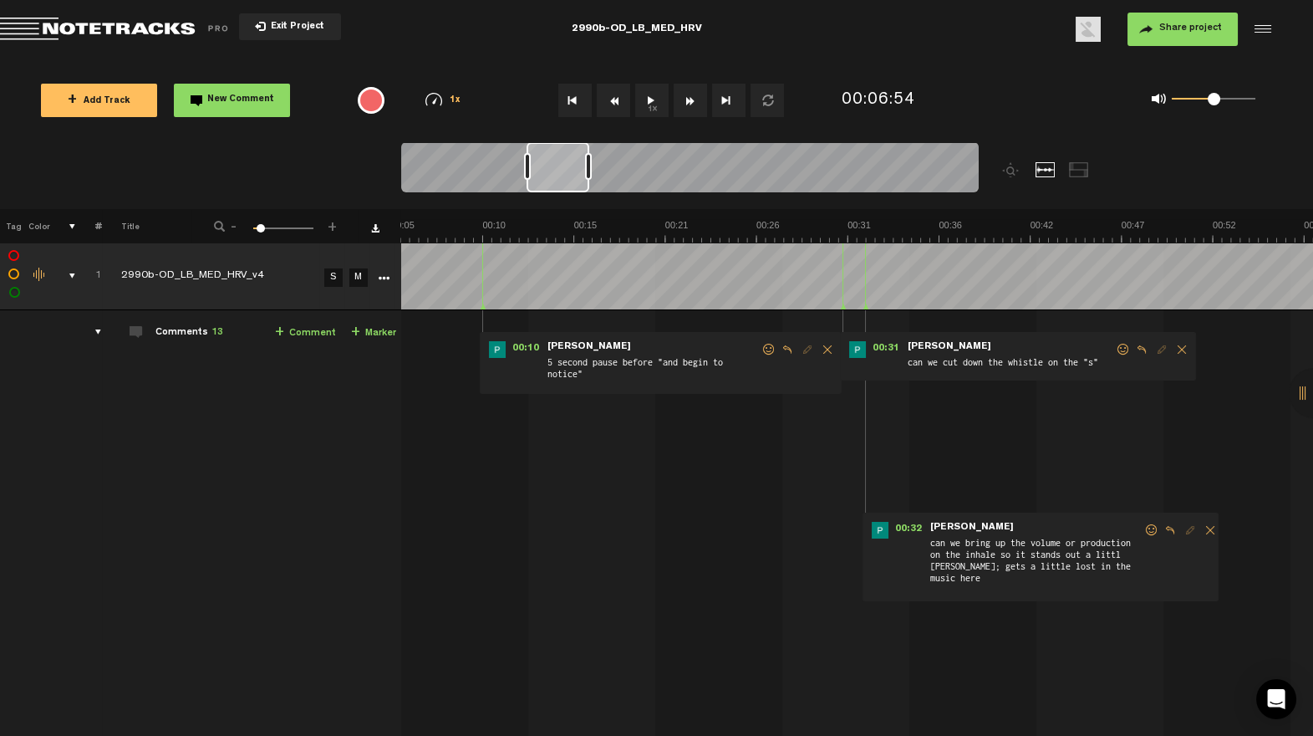
click at [1153, 529] on span at bounding box center [1151, 530] width 17 height 12
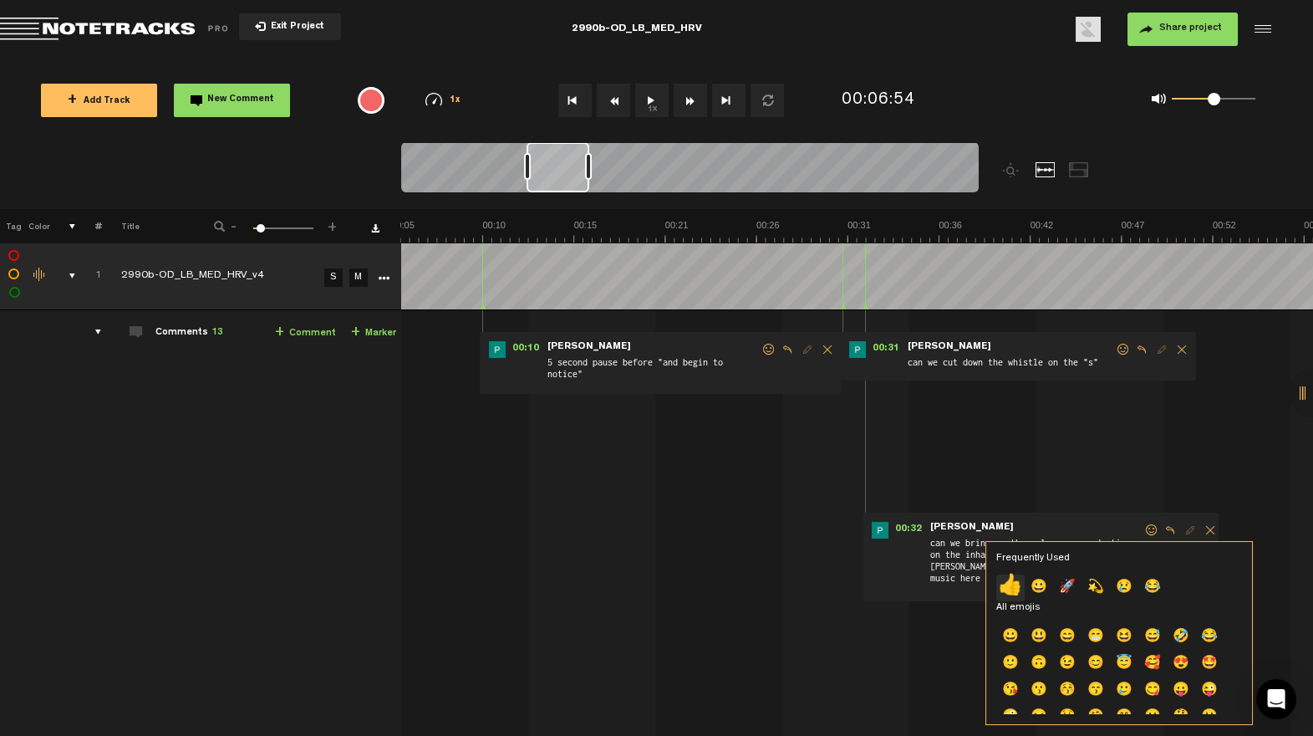
click at [1015, 587] on p "👍" at bounding box center [1010, 587] width 28 height 27
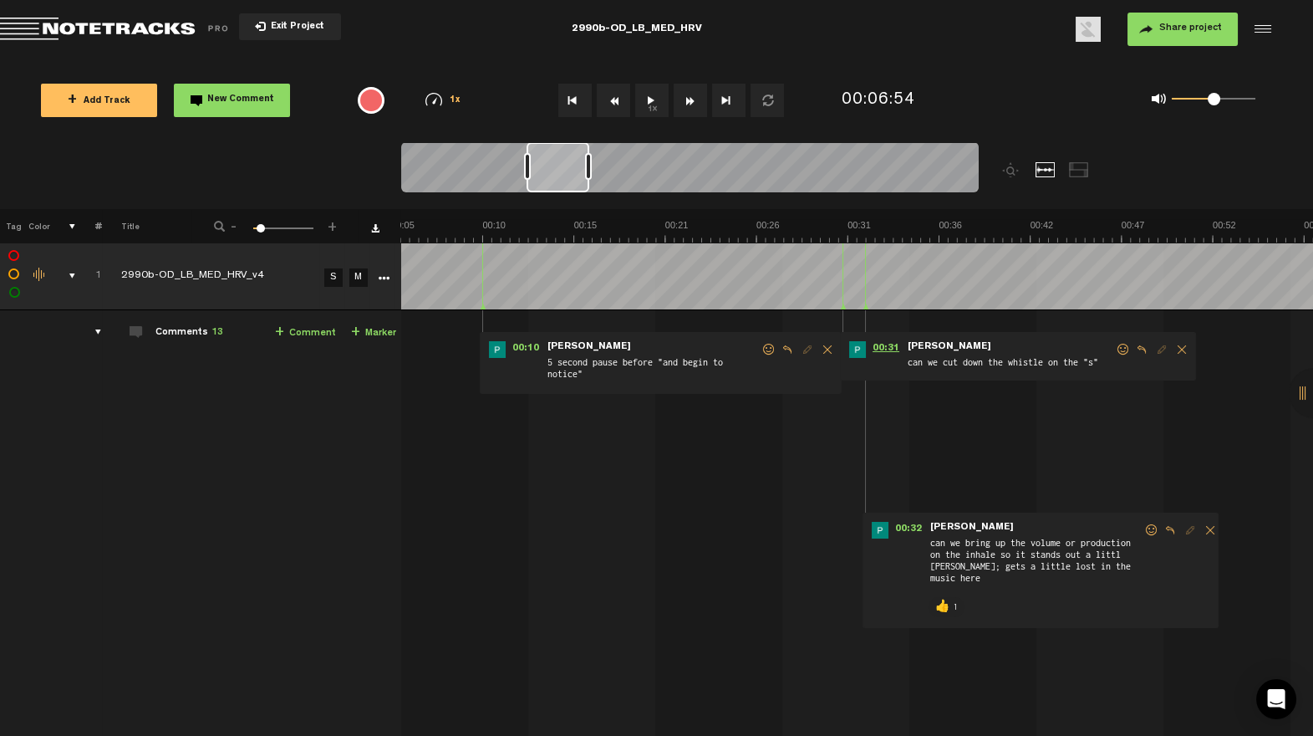
click at [873, 343] on span "00:31" at bounding box center [886, 349] width 40 height 17
click at [767, 347] on span at bounding box center [769, 350] width 17 height 12
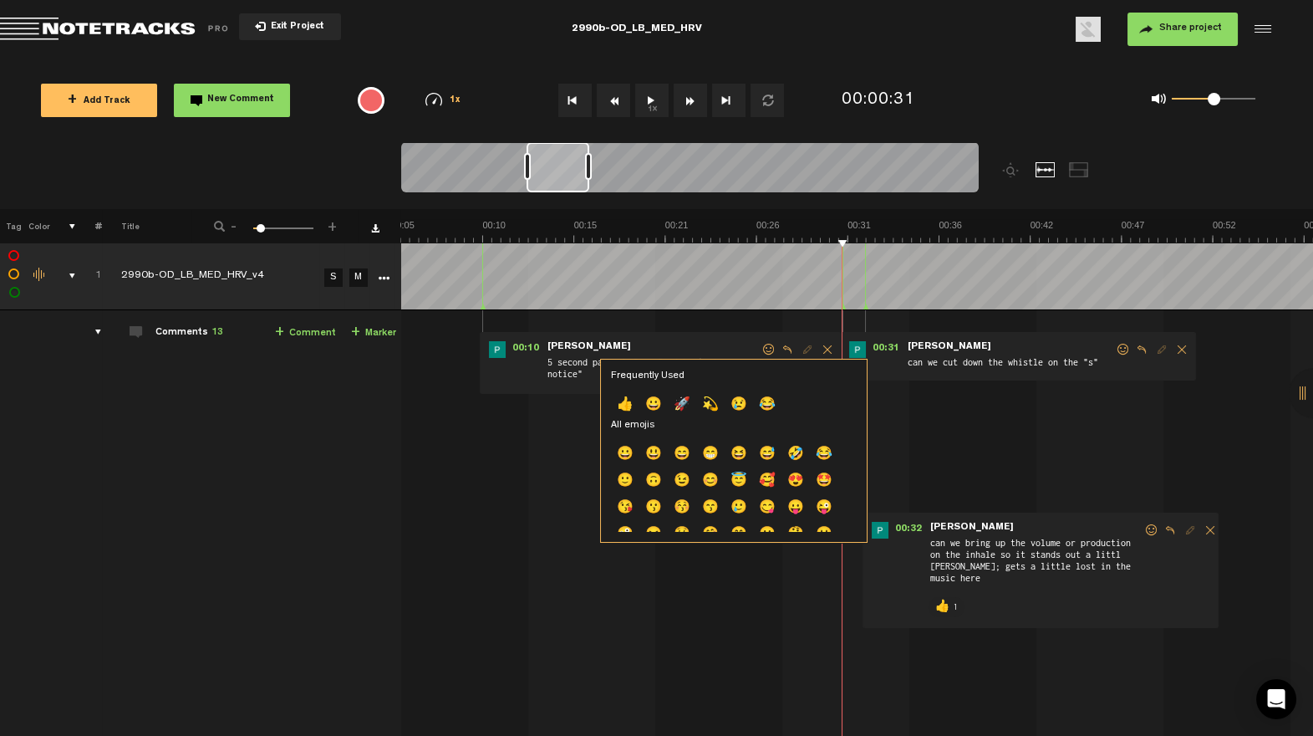
click at [1117, 345] on span at bounding box center [1123, 350] width 17 height 12
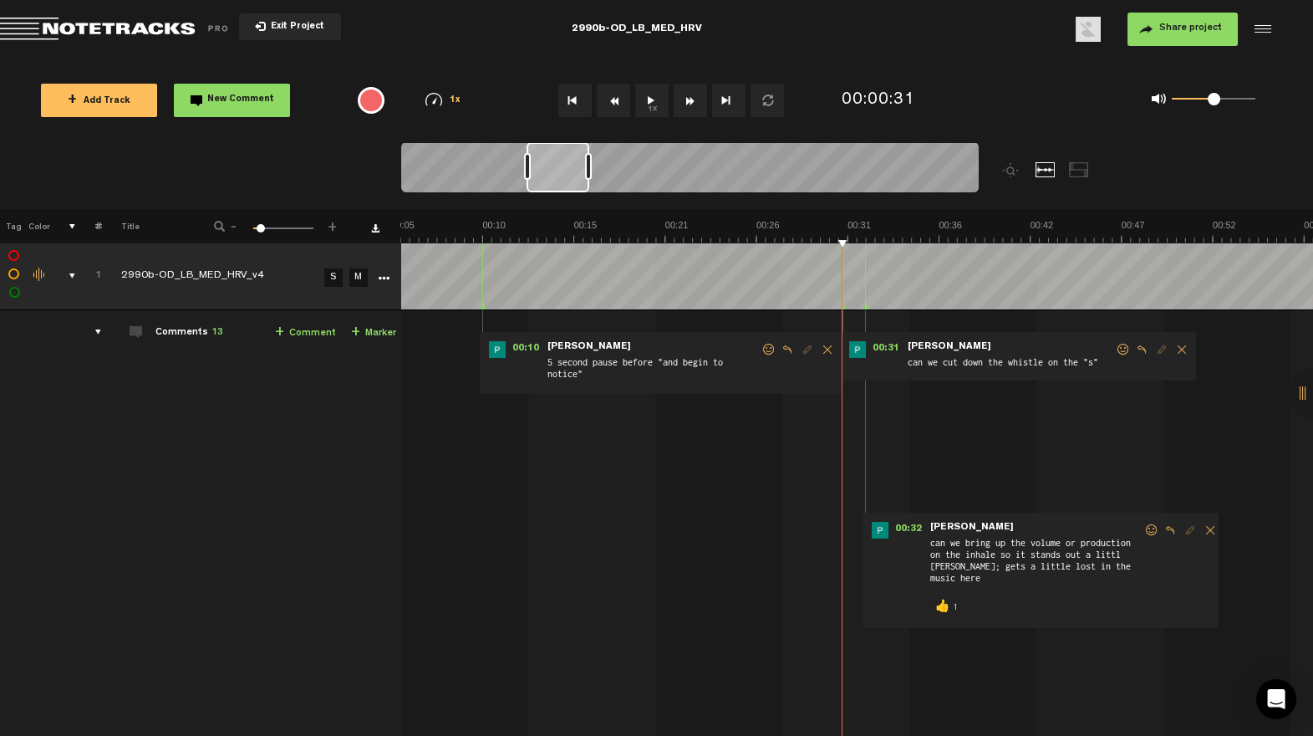
click at [1122, 350] on span at bounding box center [1123, 350] width 17 height 12
click at [1121, 347] on span at bounding box center [1123, 350] width 17 height 12
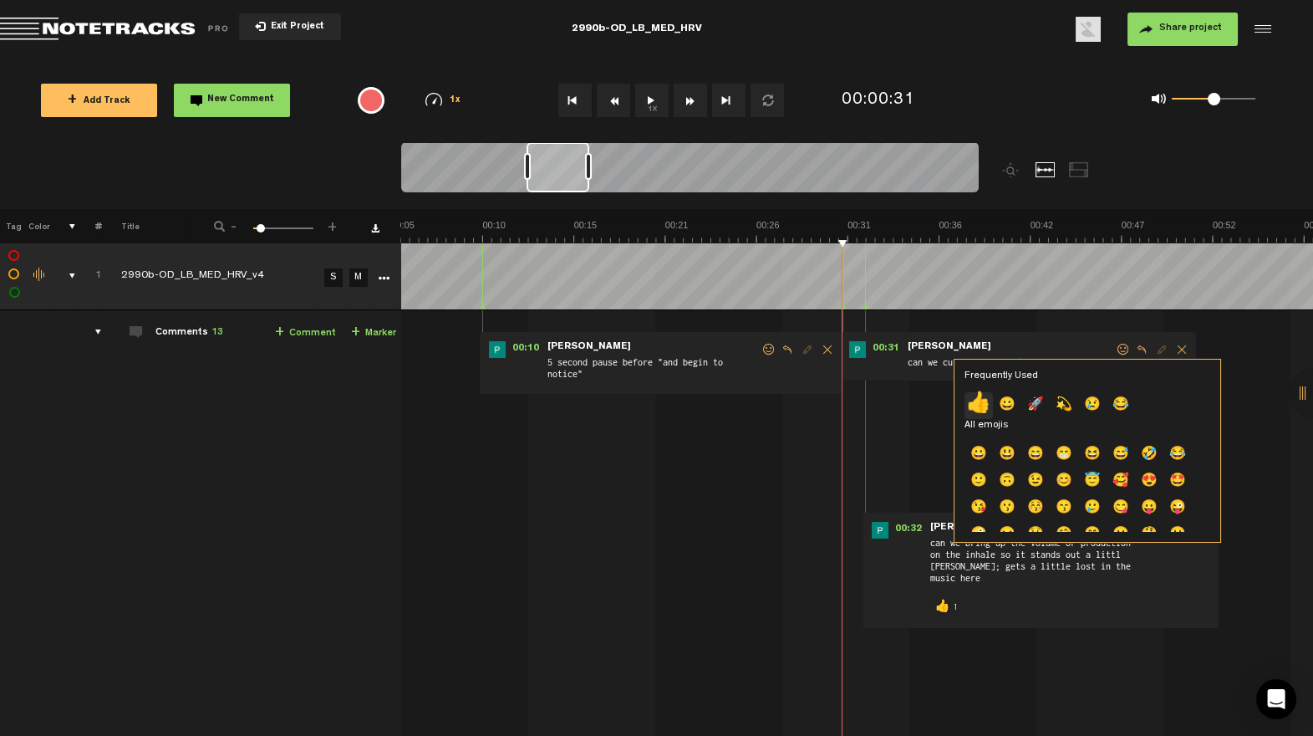
click at [981, 405] on p "👍" at bounding box center [979, 405] width 28 height 27
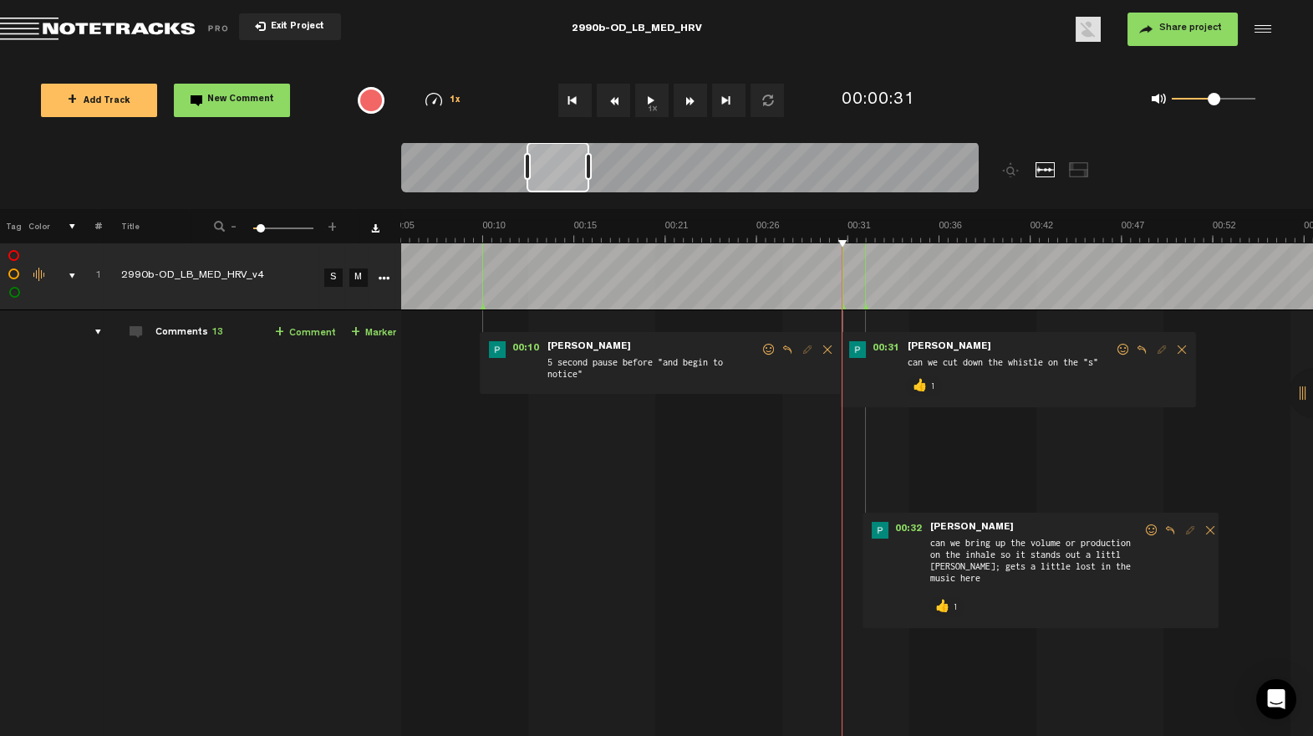
click at [768, 349] on span at bounding box center [769, 350] width 17 height 12
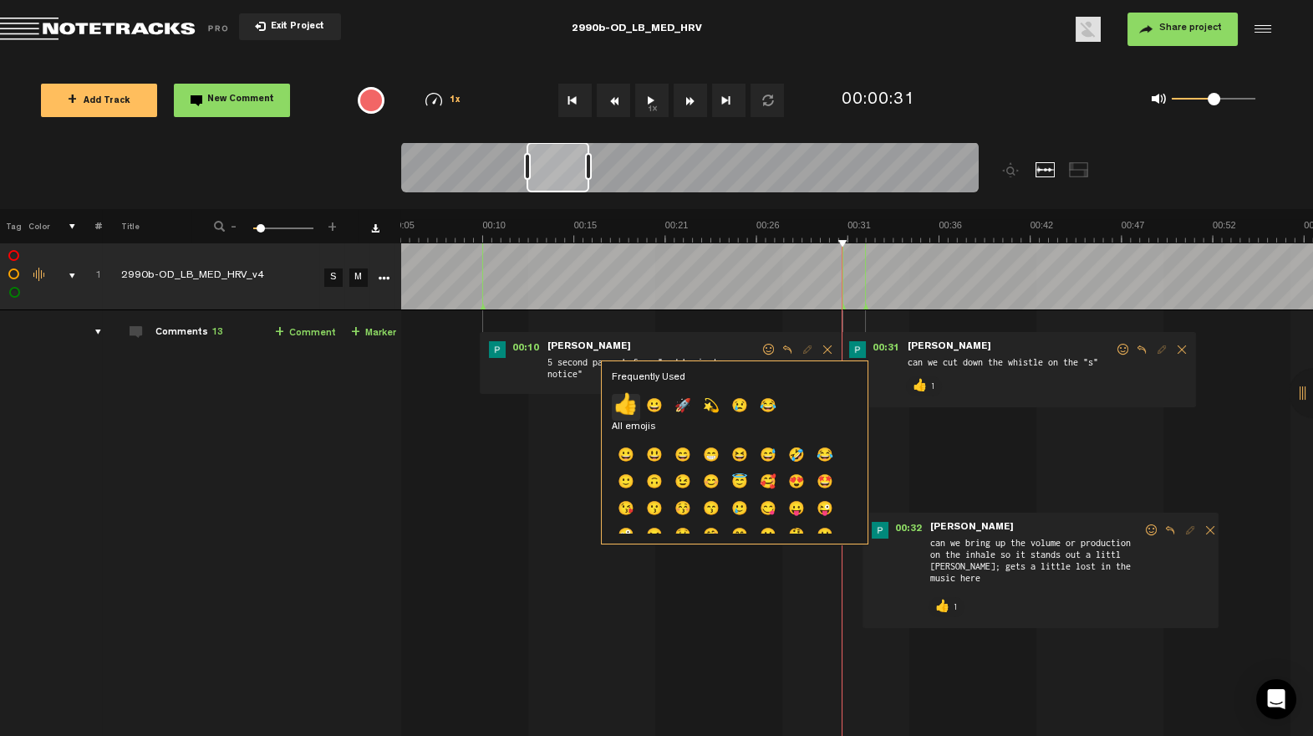
click at [622, 403] on p "👍" at bounding box center [626, 407] width 28 height 27
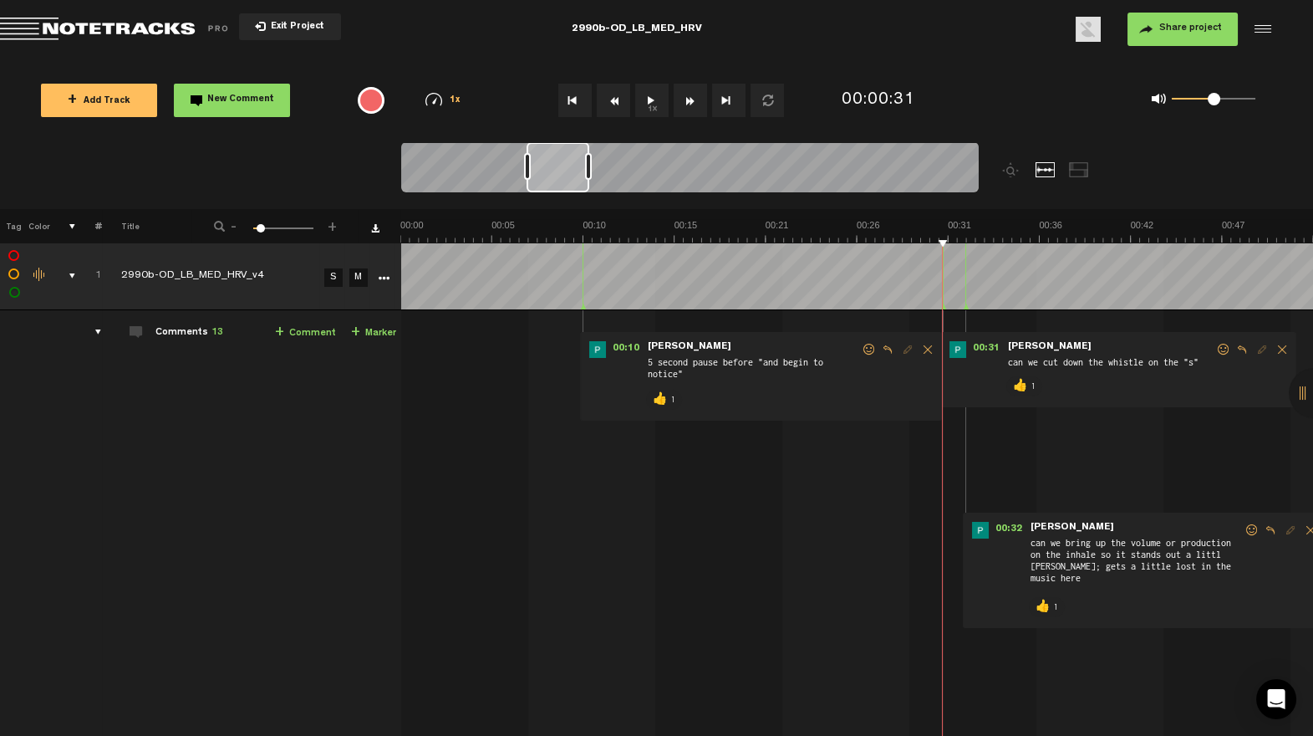
click at [69, 269] on div "comments, stamps & drawings" at bounding box center [66, 275] width 26 height 17
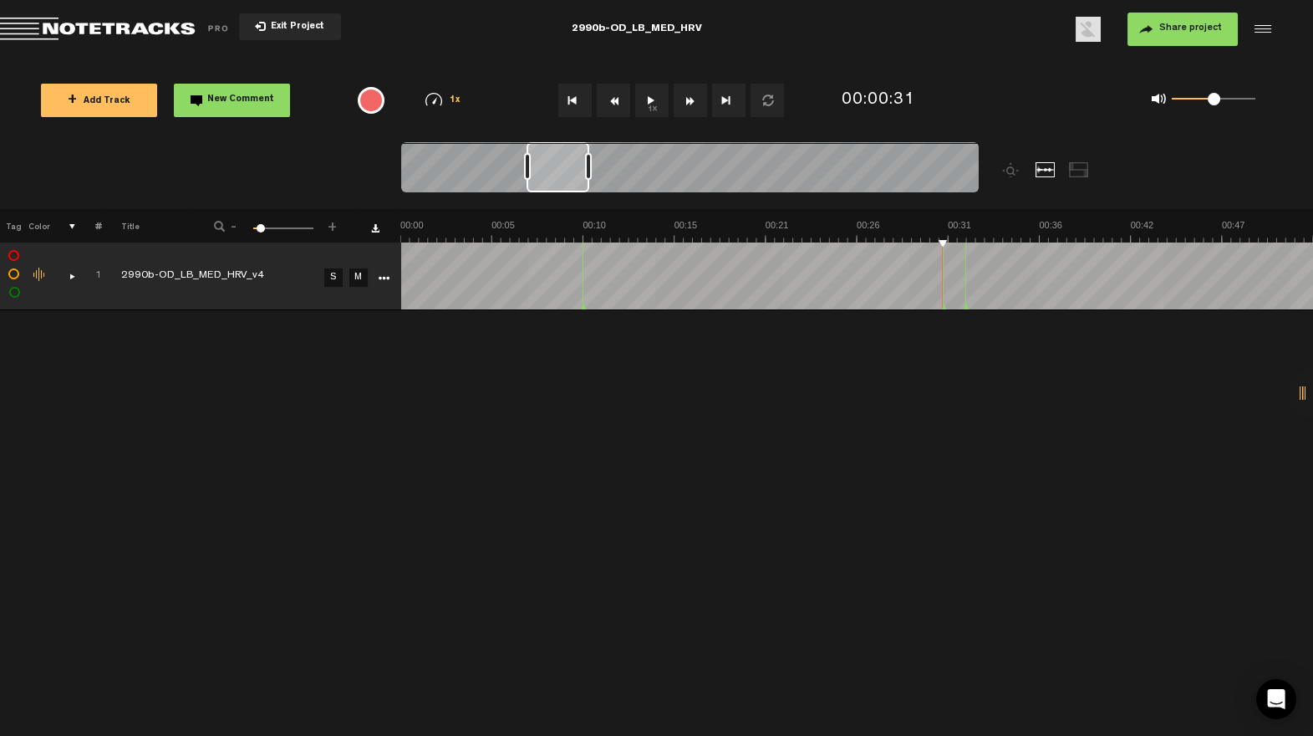
click at [253, 278] on div "Click to edit the title" at bounding box center [229, 276] width 217 height 17
click at [284, 277] on input "2990b-OD_LB_MED_HRV_v4" at bounding box center [220, 276] width 198 height 50
type input "2990b-OD_LB_MED_HRV_v1"
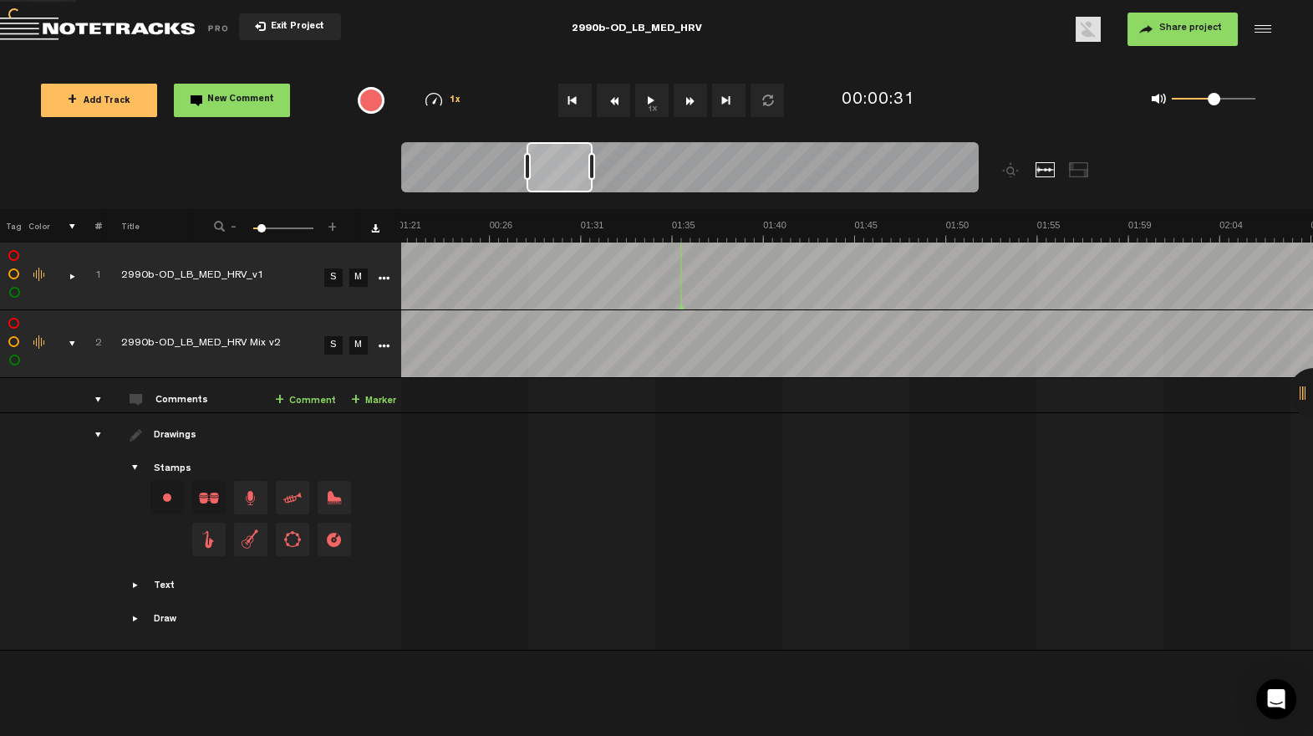
scroll to position [0, 1747]
